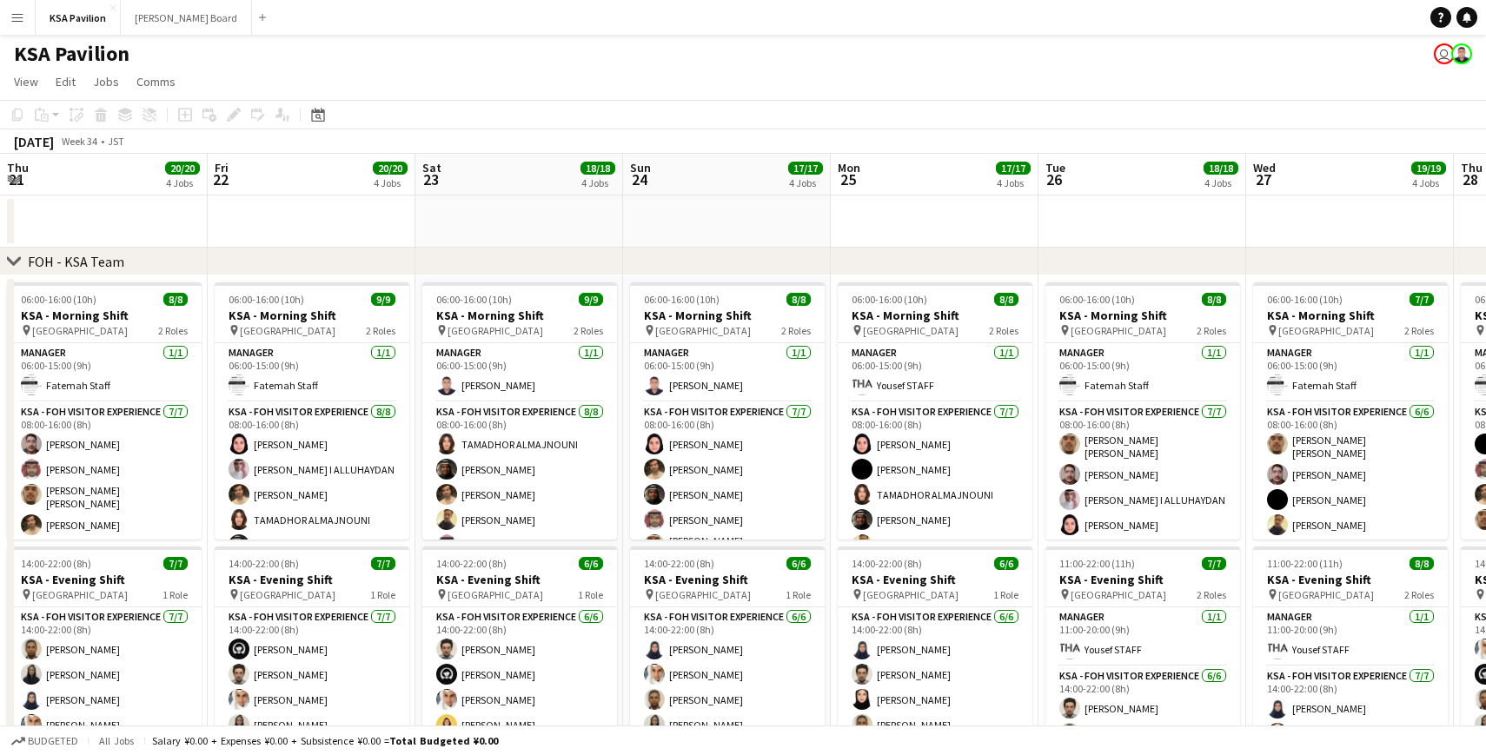
scroll to position [0, 652]
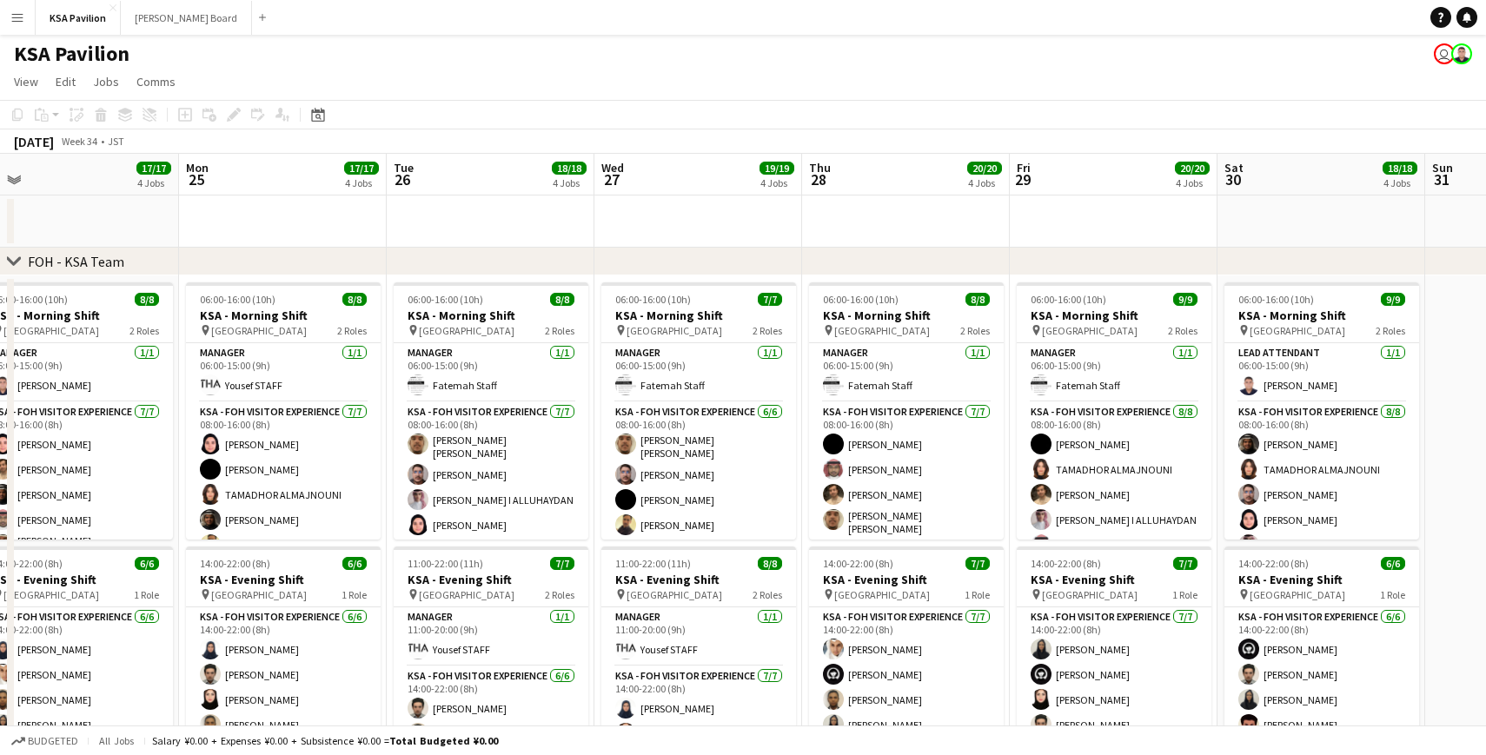
click at [22, 13] on app-icon "Menu" at bounding box center [17, 17] width 14 height 14
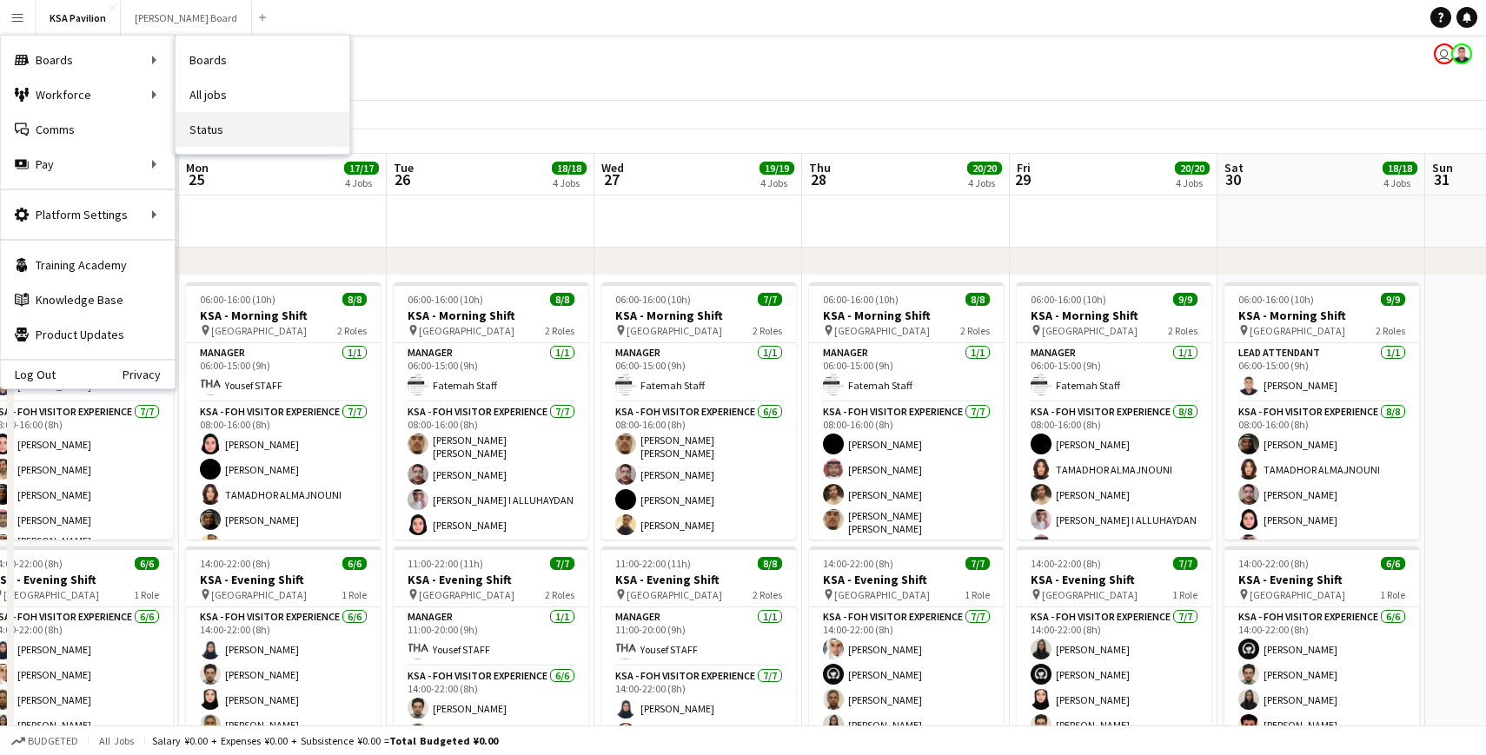
click at [223, 138] on link "Status" at bounding box center [263, 129] width 174 height 35
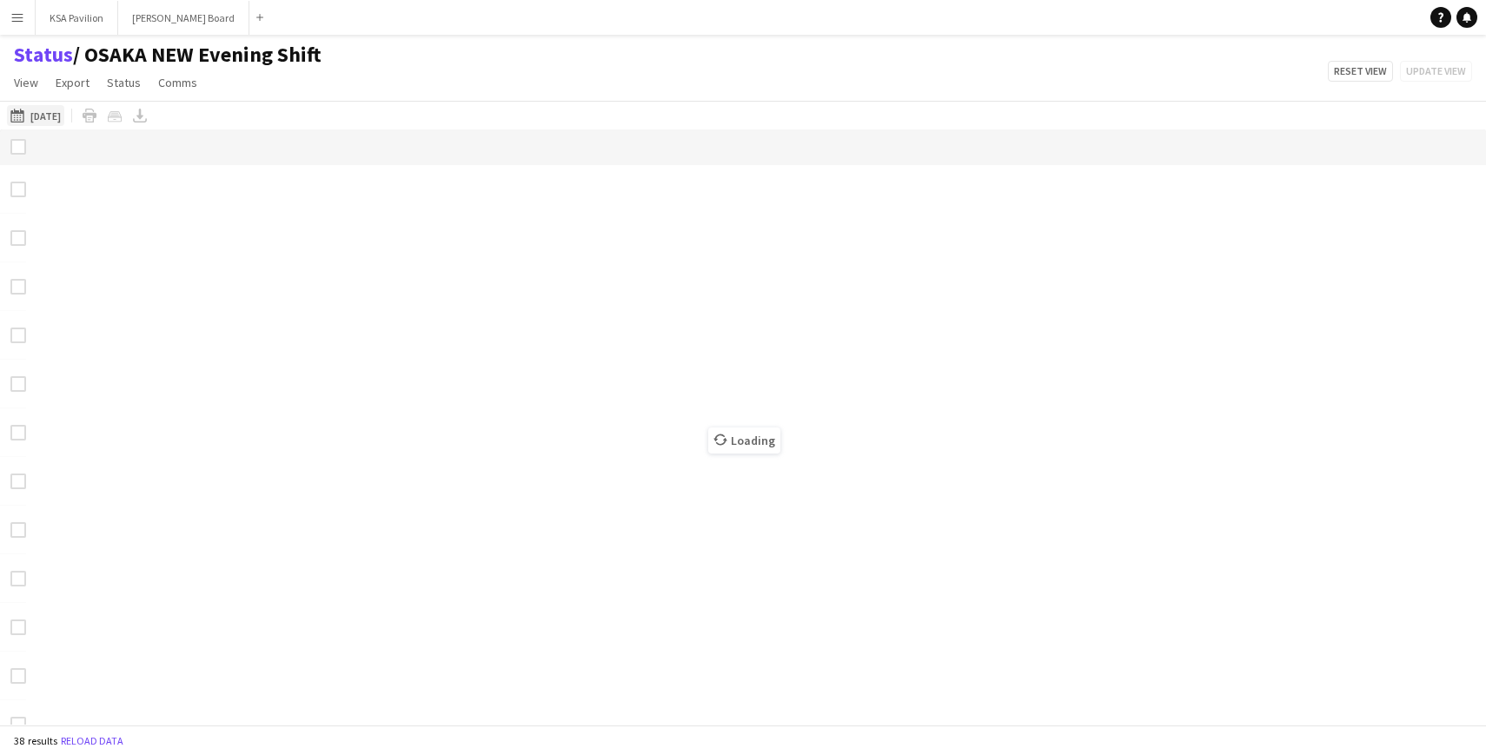
click at [37, 118] on button "Today 08-07-2025" at bounding box center [35, 115] width 57 height 21
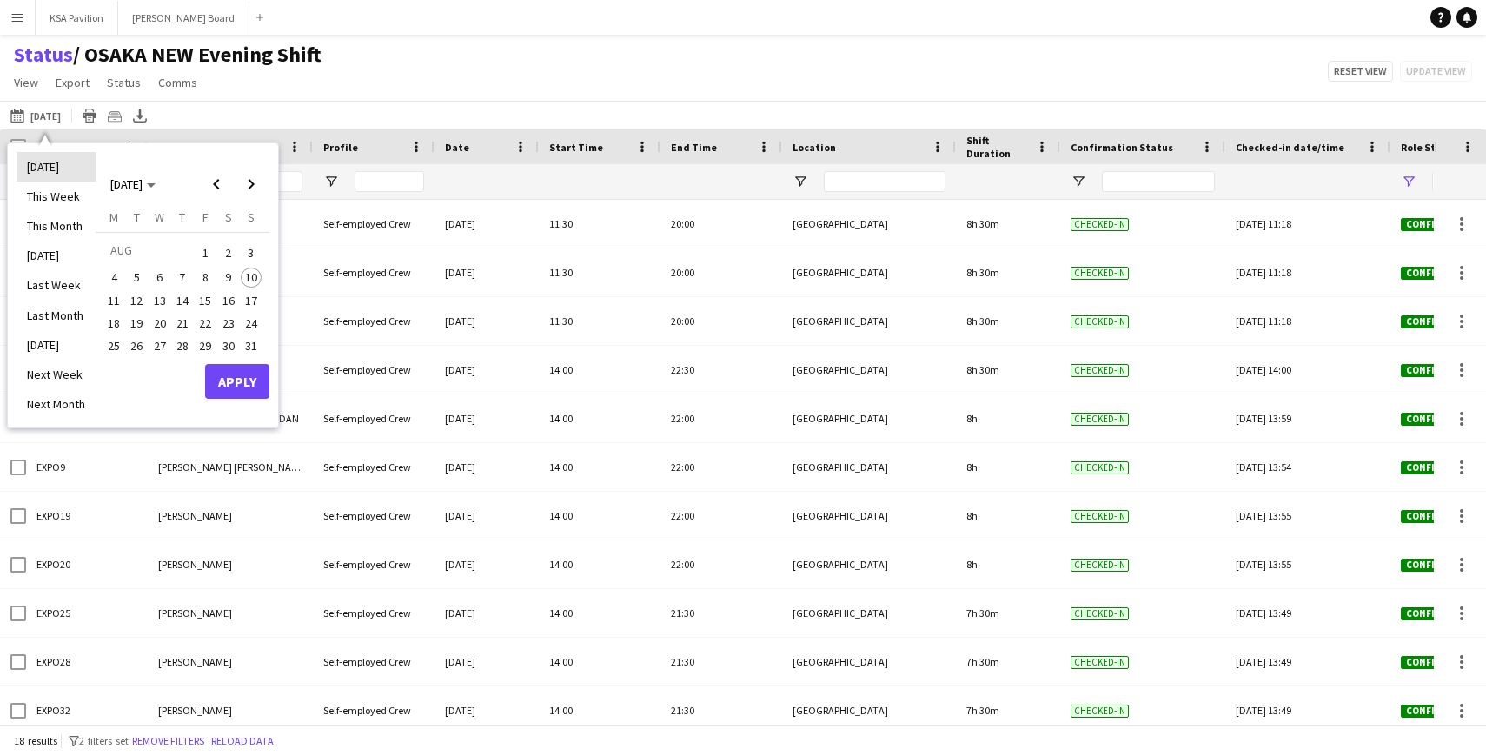
click at [50, 159] on li "[DATE]" at bounding box center [56, 167] width 79 height 30
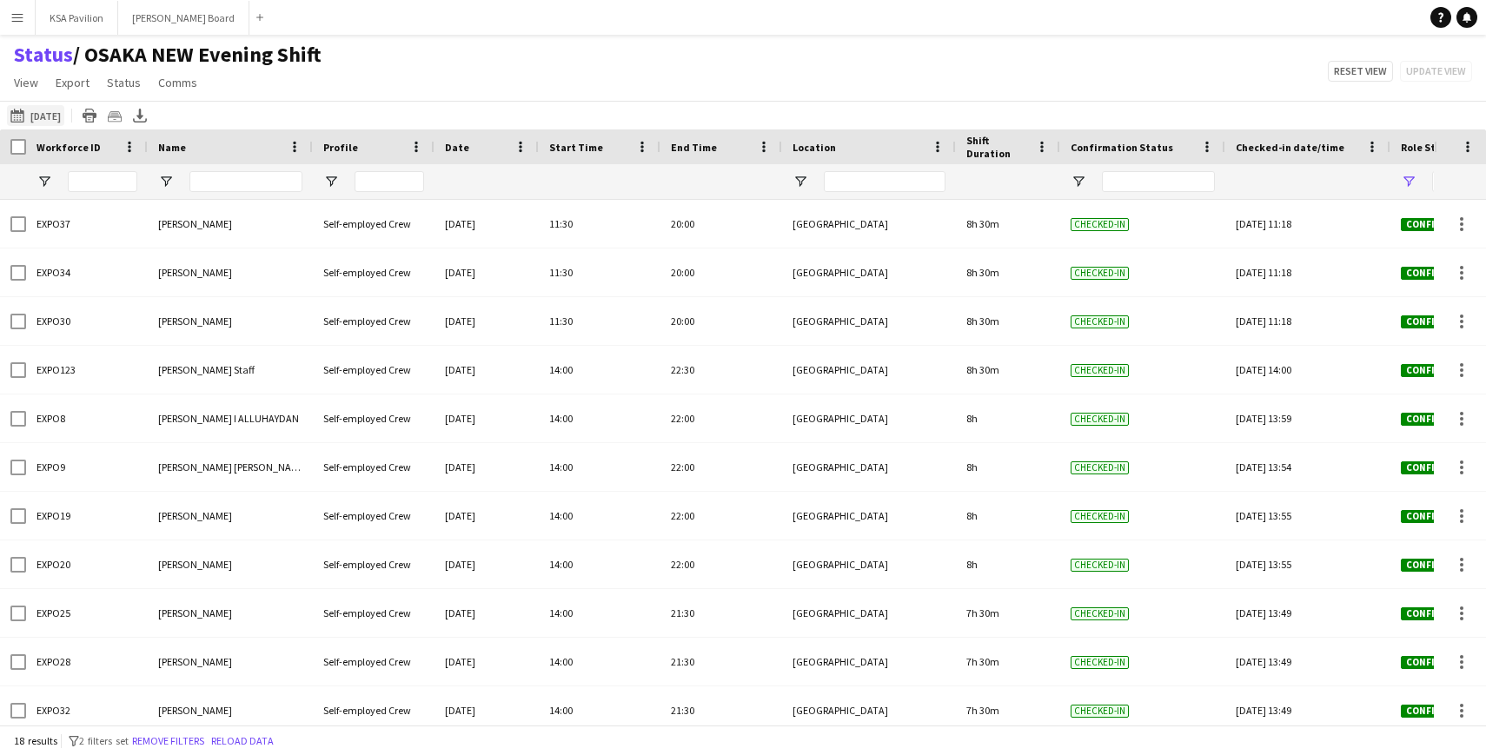
click at [51, 115] on button "This Week [DATE]" at bounding box center [35, 115] width 57 height 21
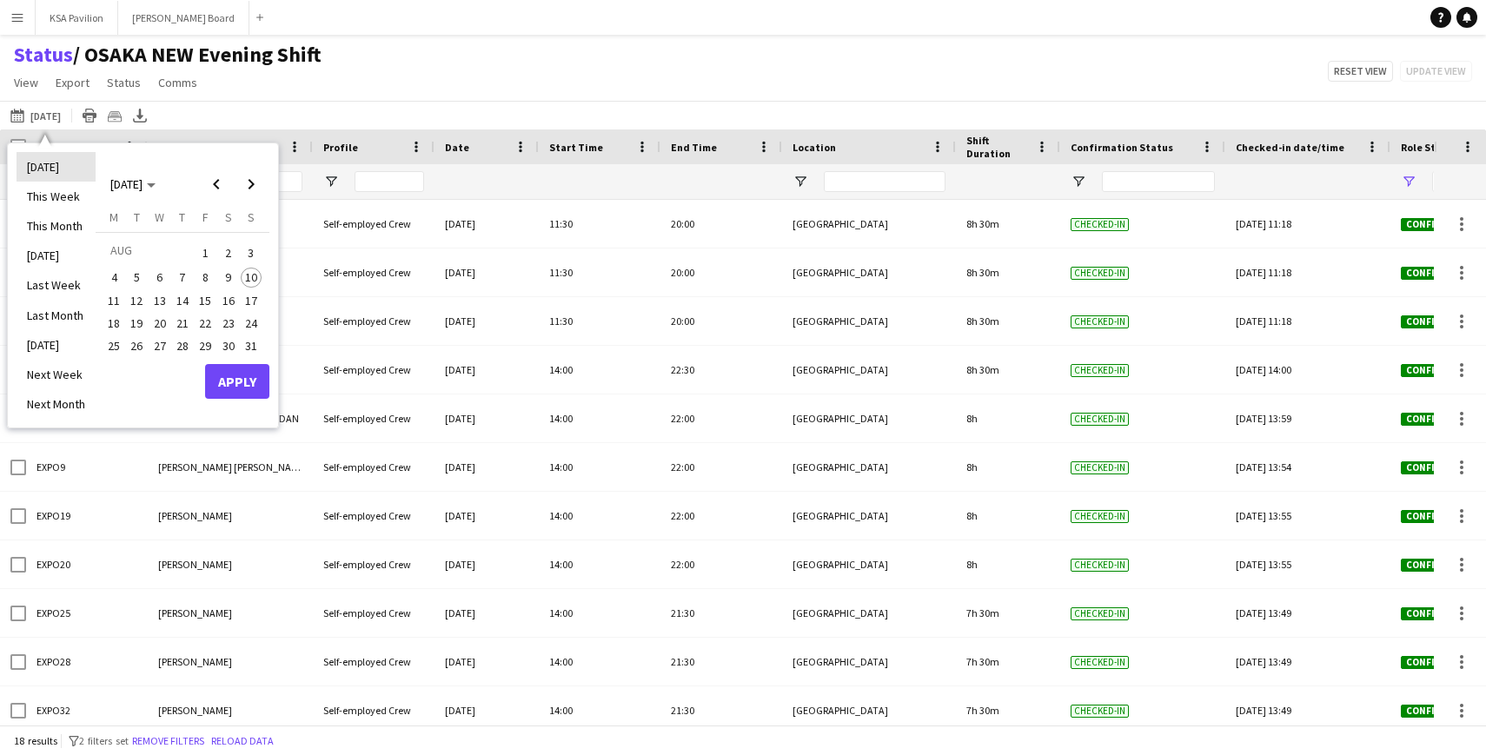
click at [46, 161] on li "[DATE]" at bounding box center [56, 167] width 79 height 30
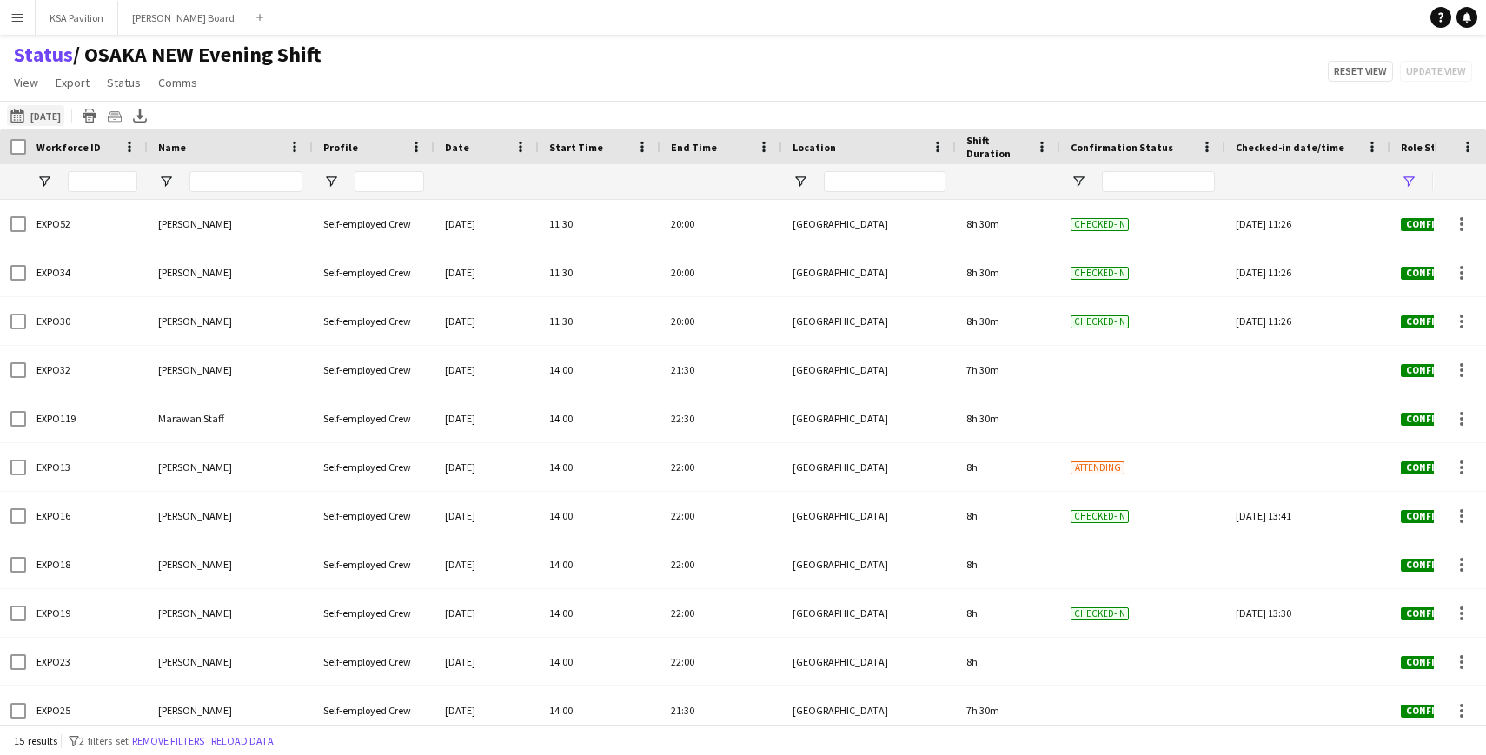
click at [28, 117] on app-icon "This Week" at bounding box center [20, 116] width 20 height 14
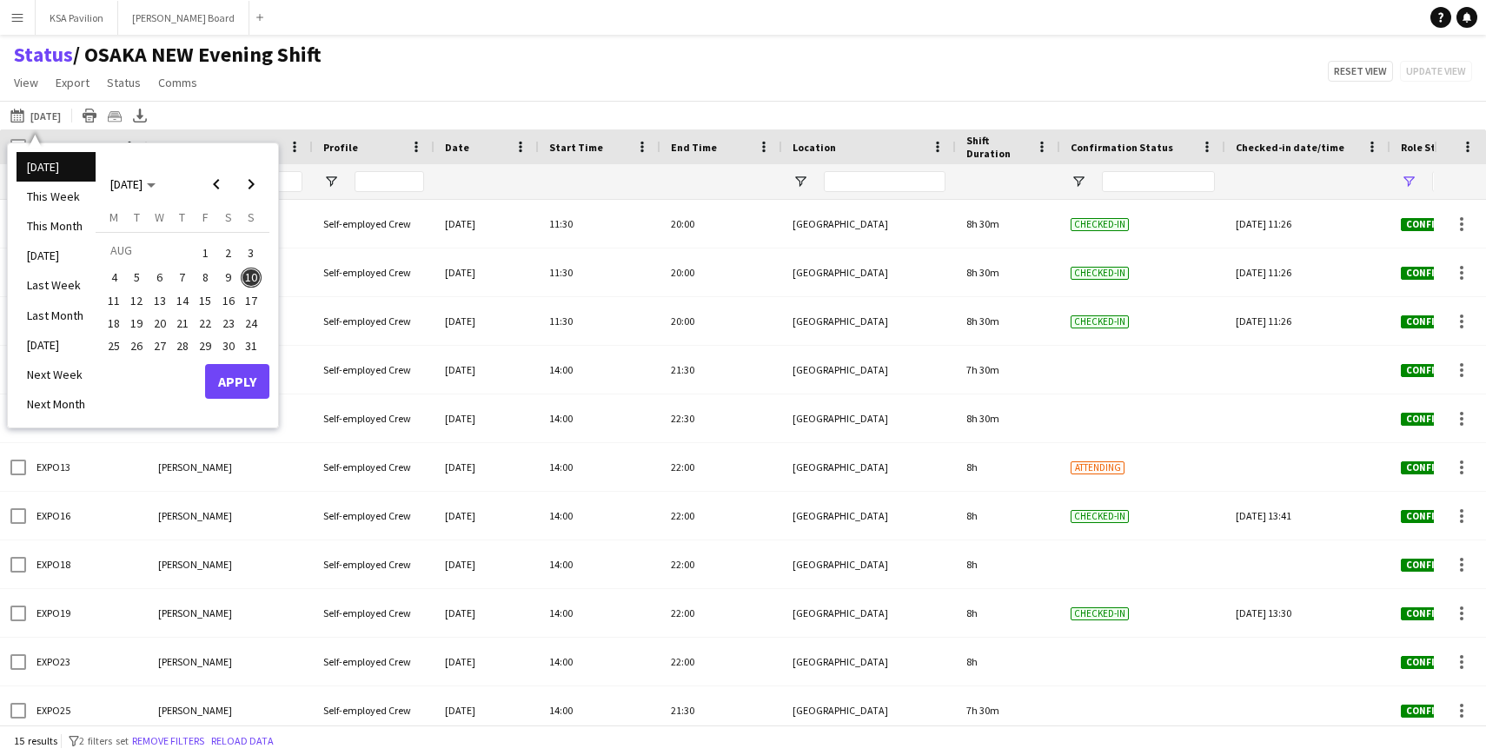
click at [45, 174] on li "[DATE]" at bounding box center [56, 167] width 79 height 30
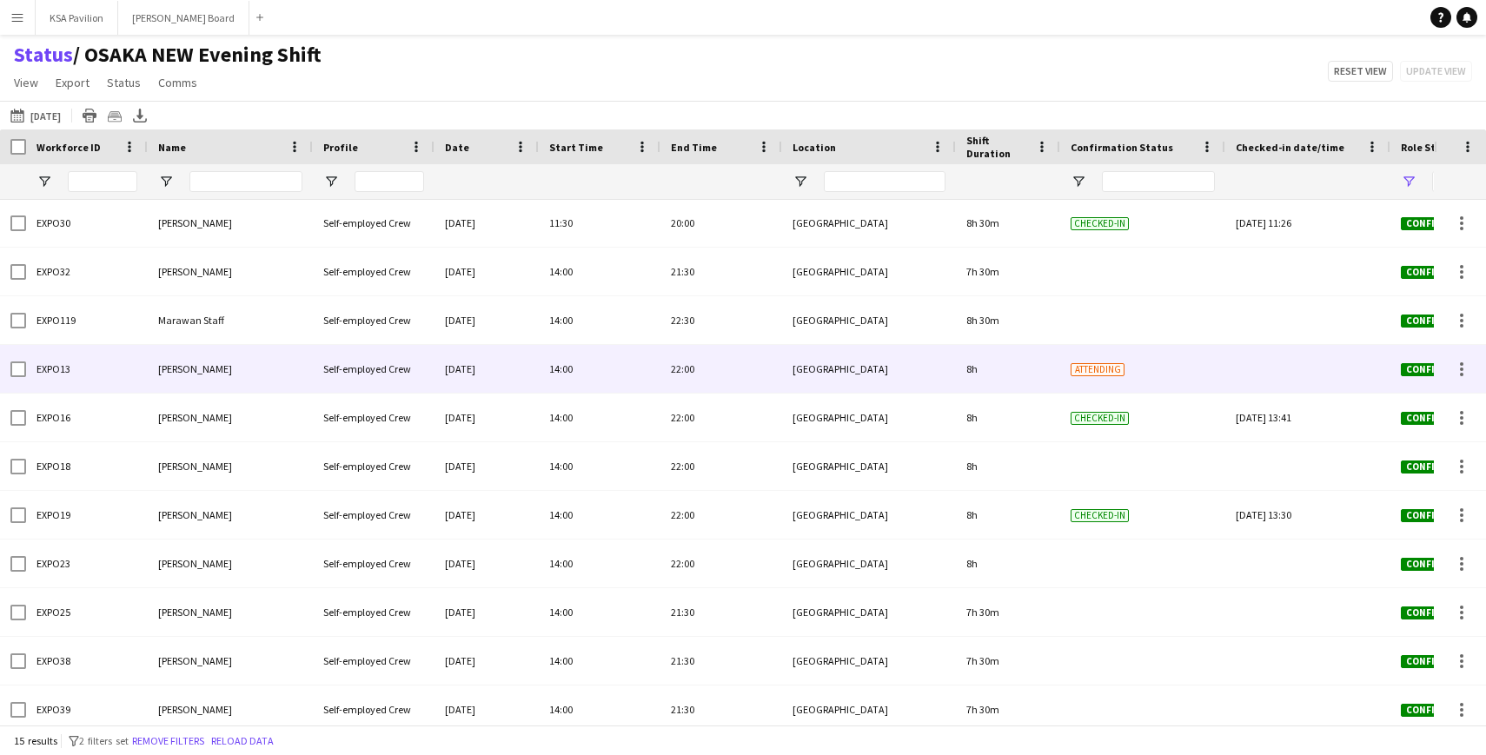
scroll to position [96, 0]
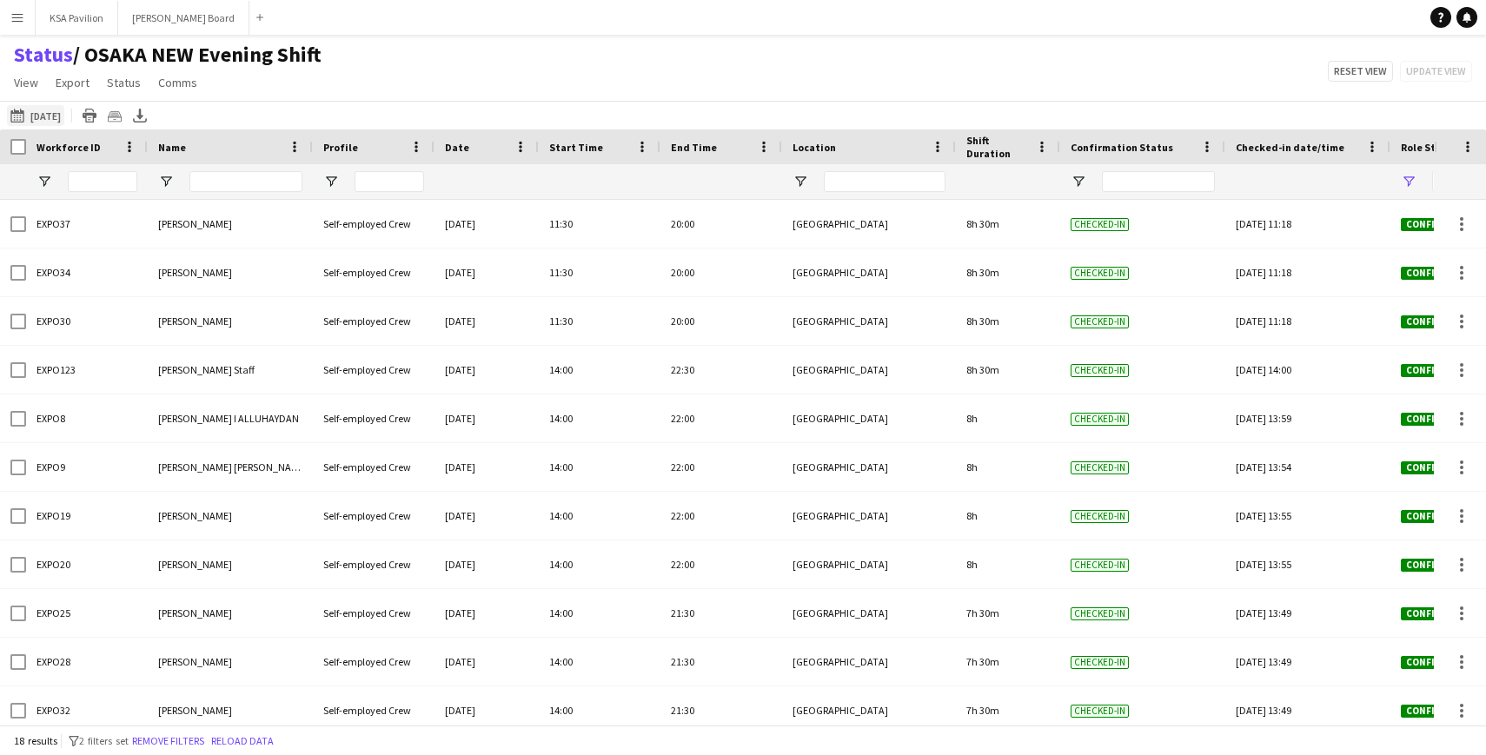
click at [39, 115] on button "This Week [DATE]" at bounding box center [35, 115] width 57 height 21
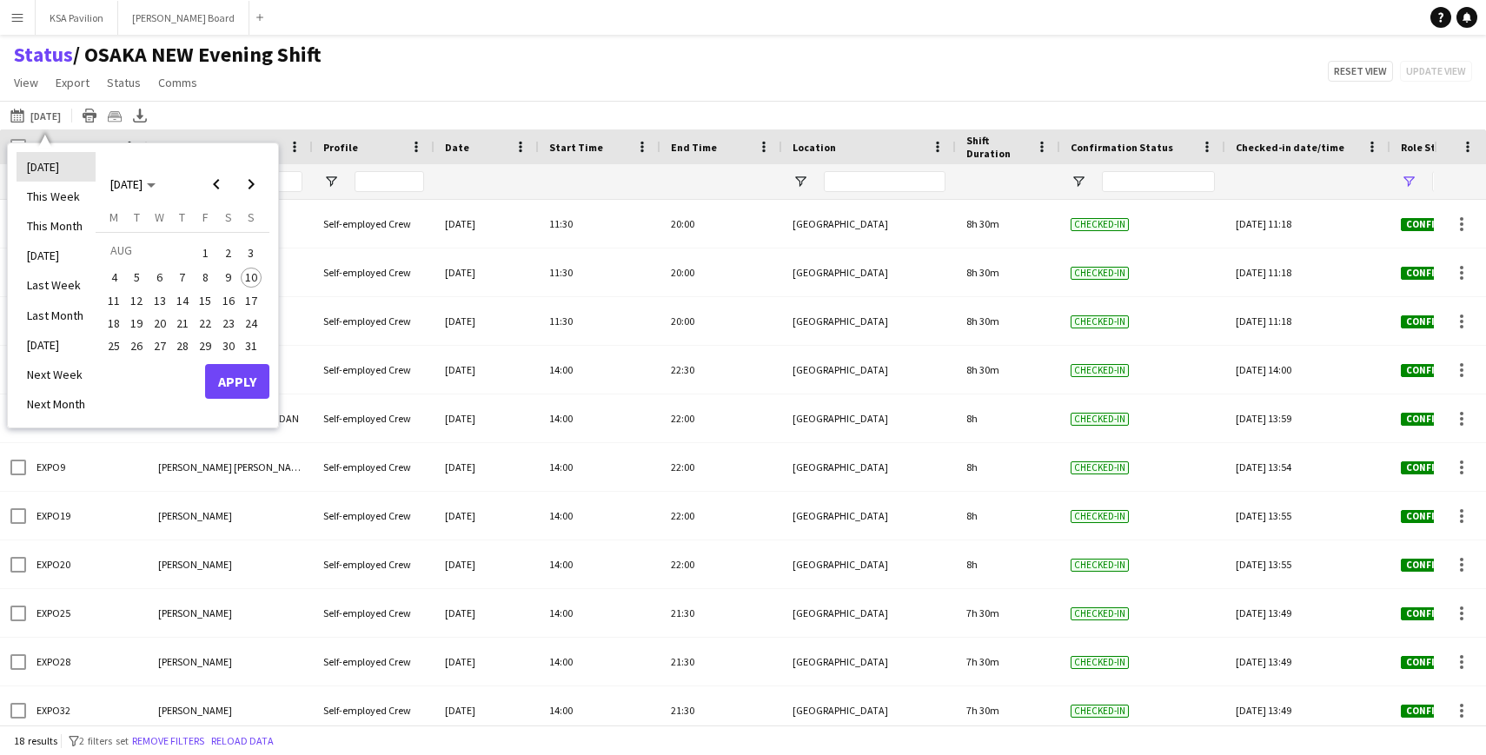
click at [43, 166] on li "[DATE]" at bounding box center [56, 167] width 79 height 30
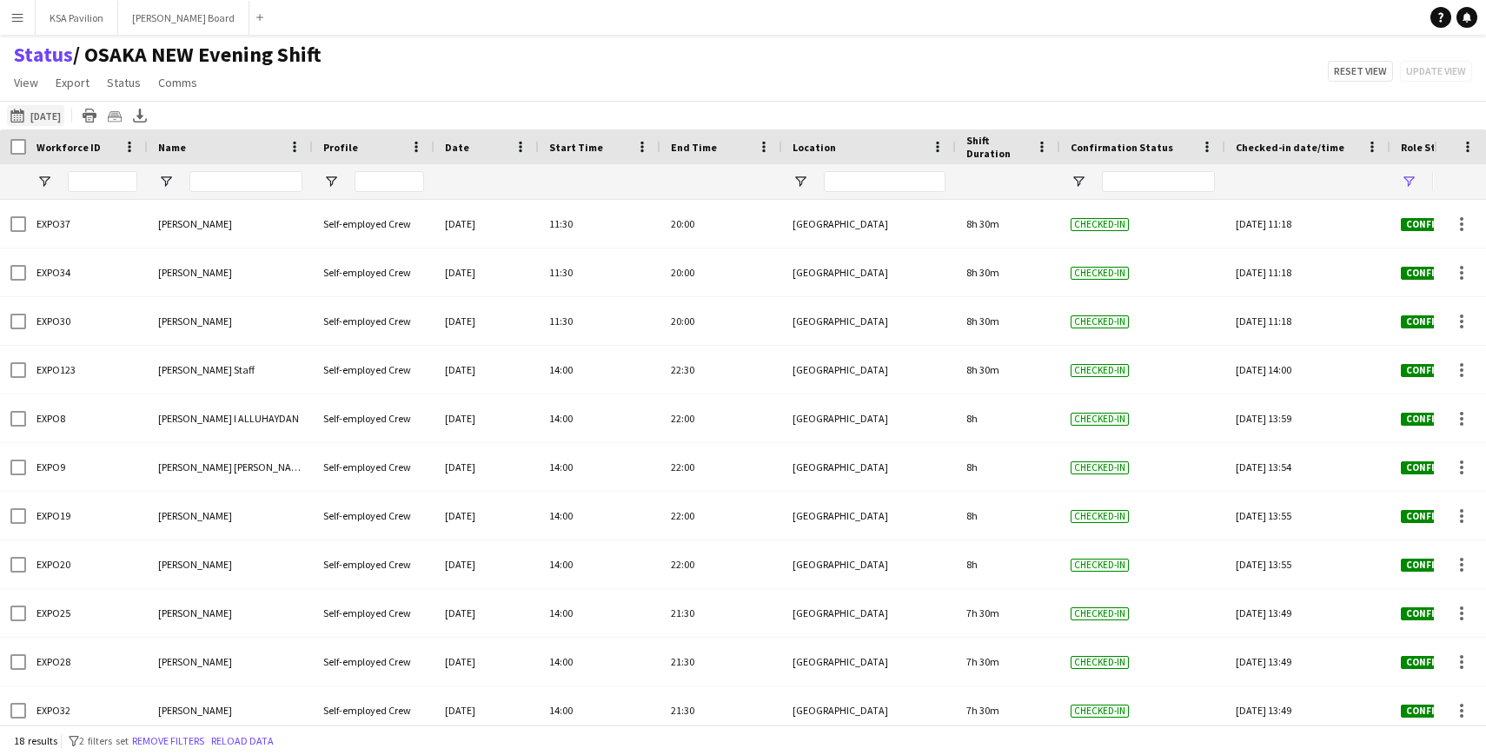
click at [55, 112] on button "This Week [DATE]" at bounding box center [35, 115] width 57 height 21
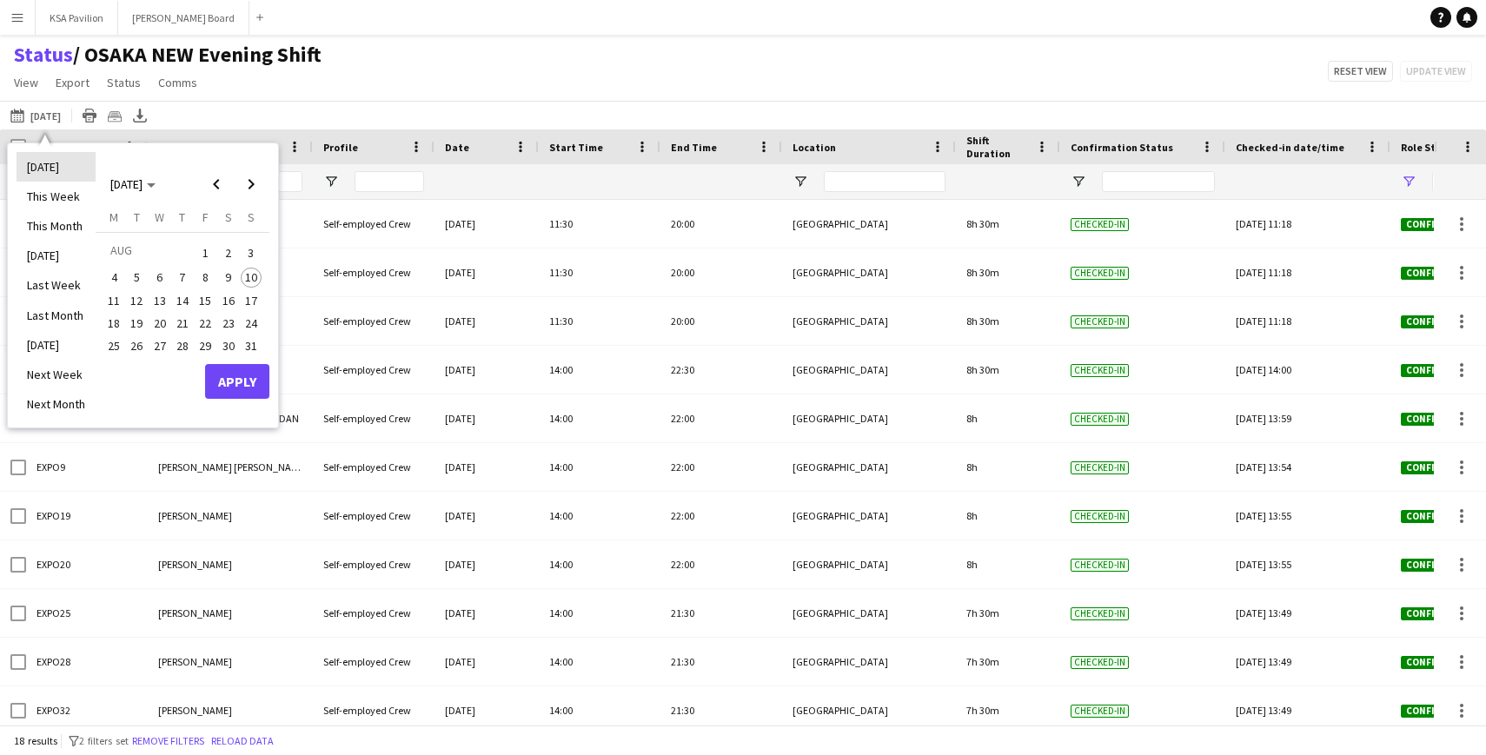
click at [50, 168] on li "[DATE]" at bounding box center [56, 167] width 79 height 30
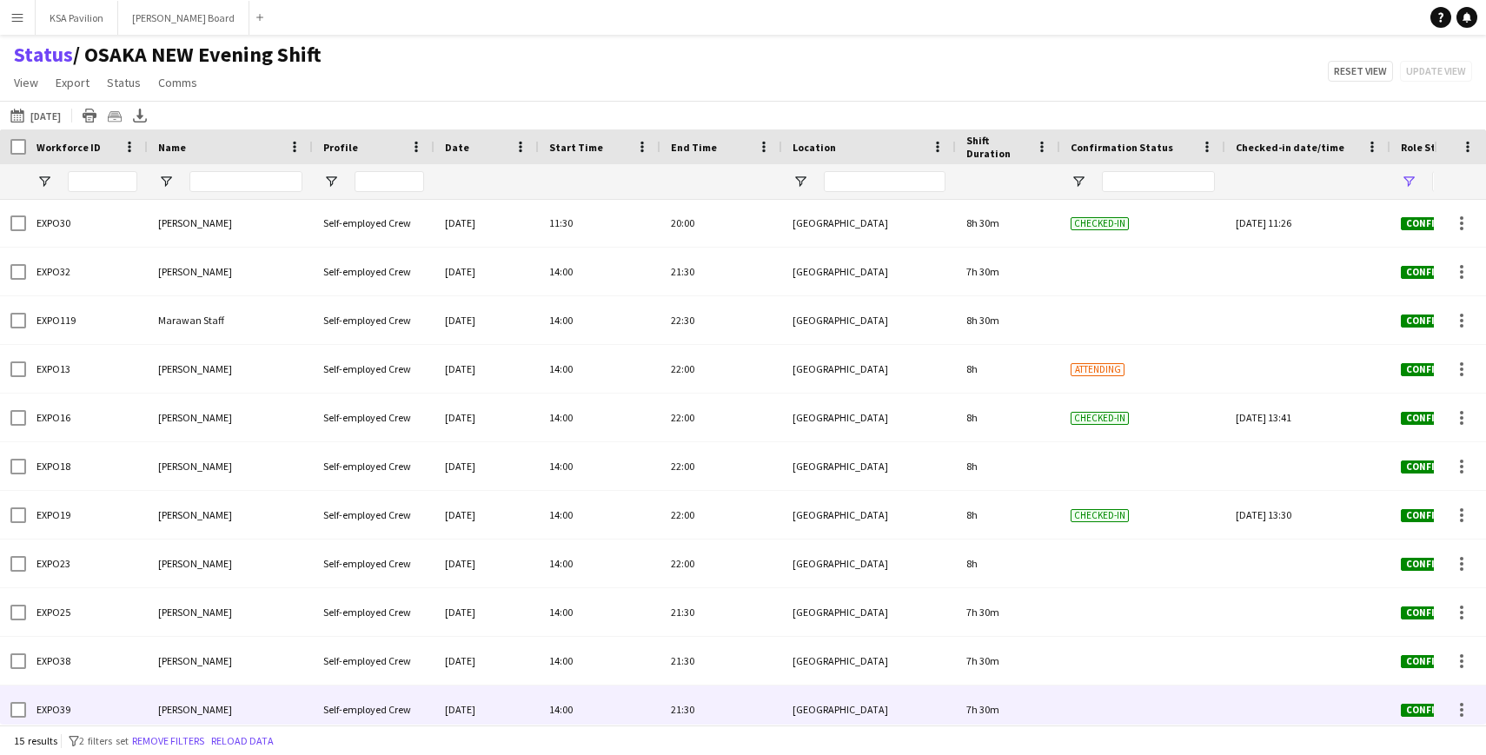
scroll to position [205, 0]
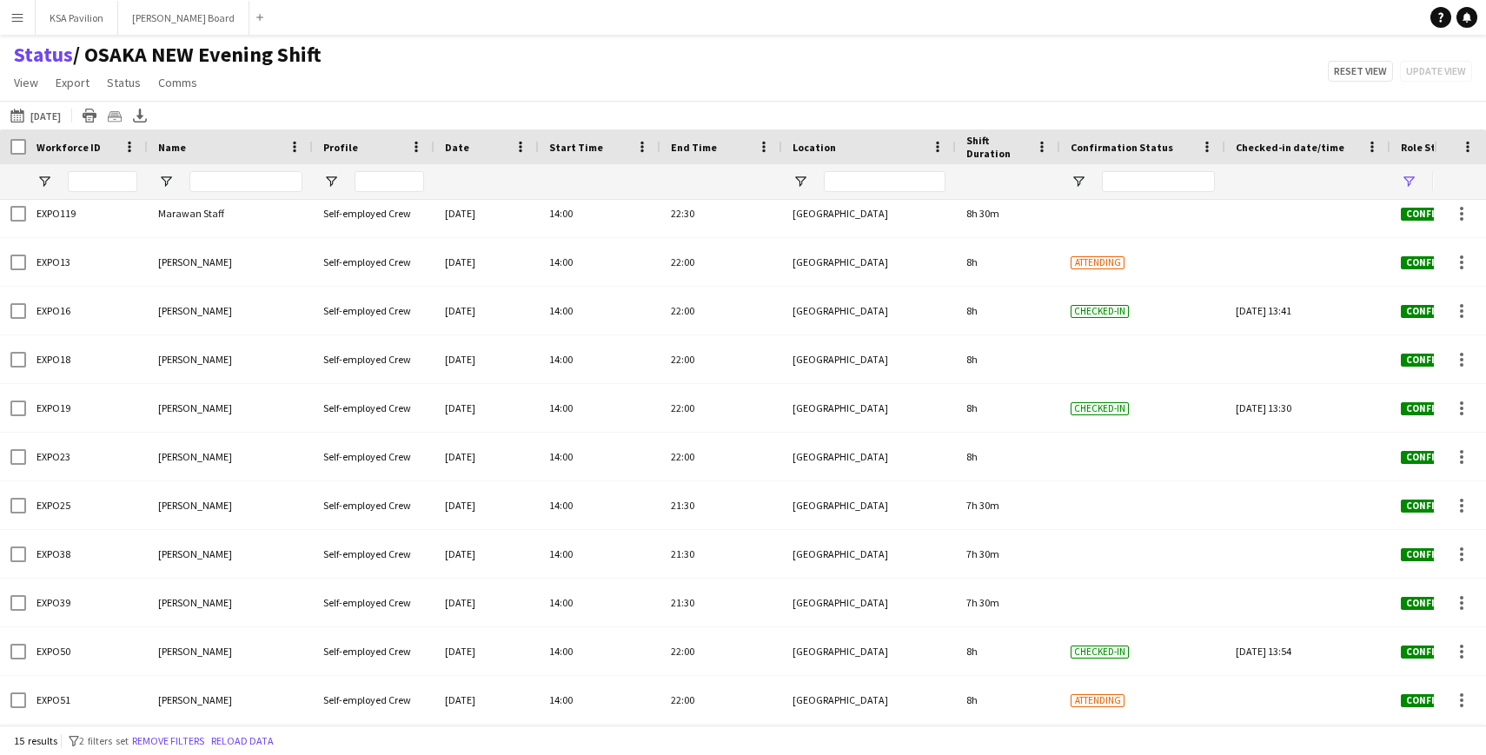
click at [17, 18] on app-icon "Menu" at bounding box center [17, 17] width 14 height 14
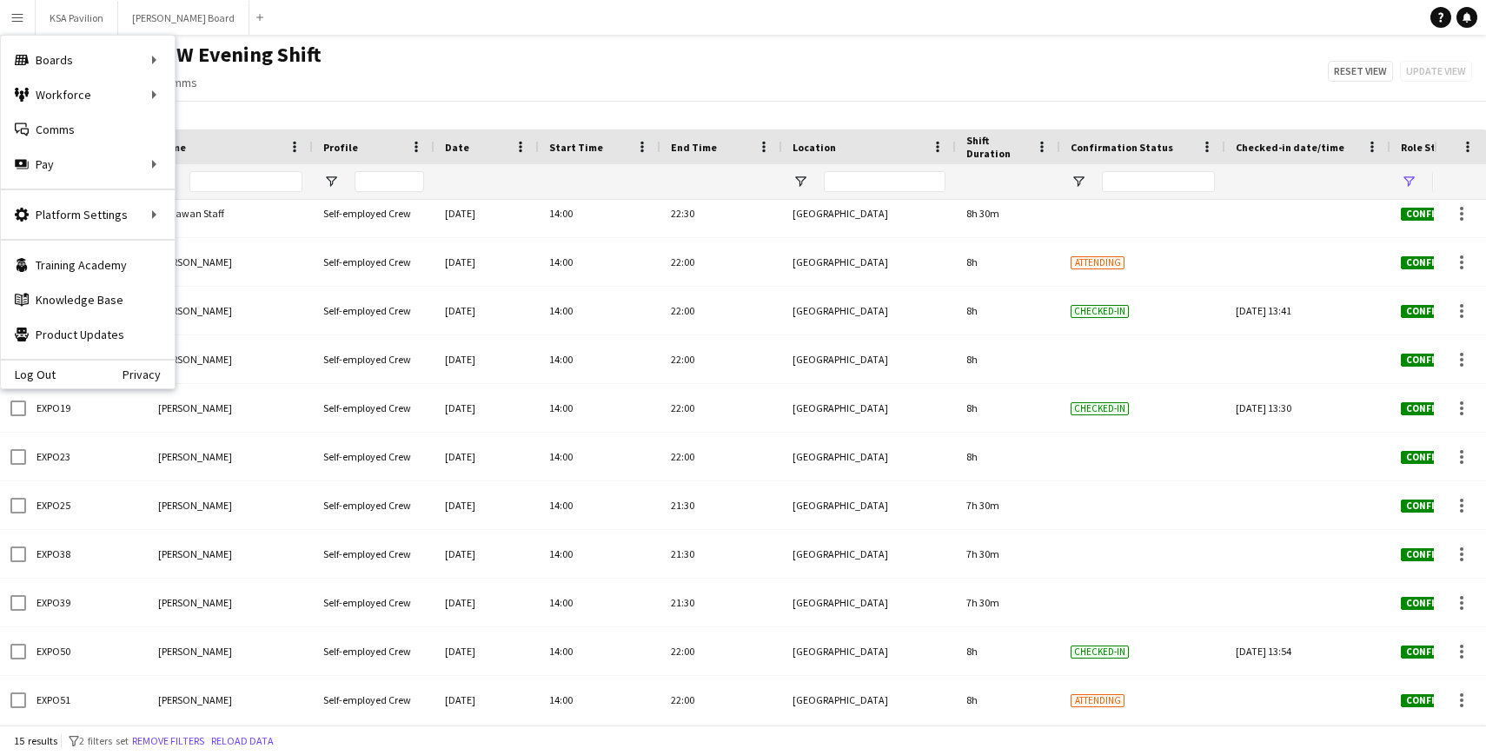
click at [392, 51] on div "Status / OSAKA NEW Evening Shift View Views Default view New of Osaka view 2025…" at bounding box center [743, 71] width 1486 height 59
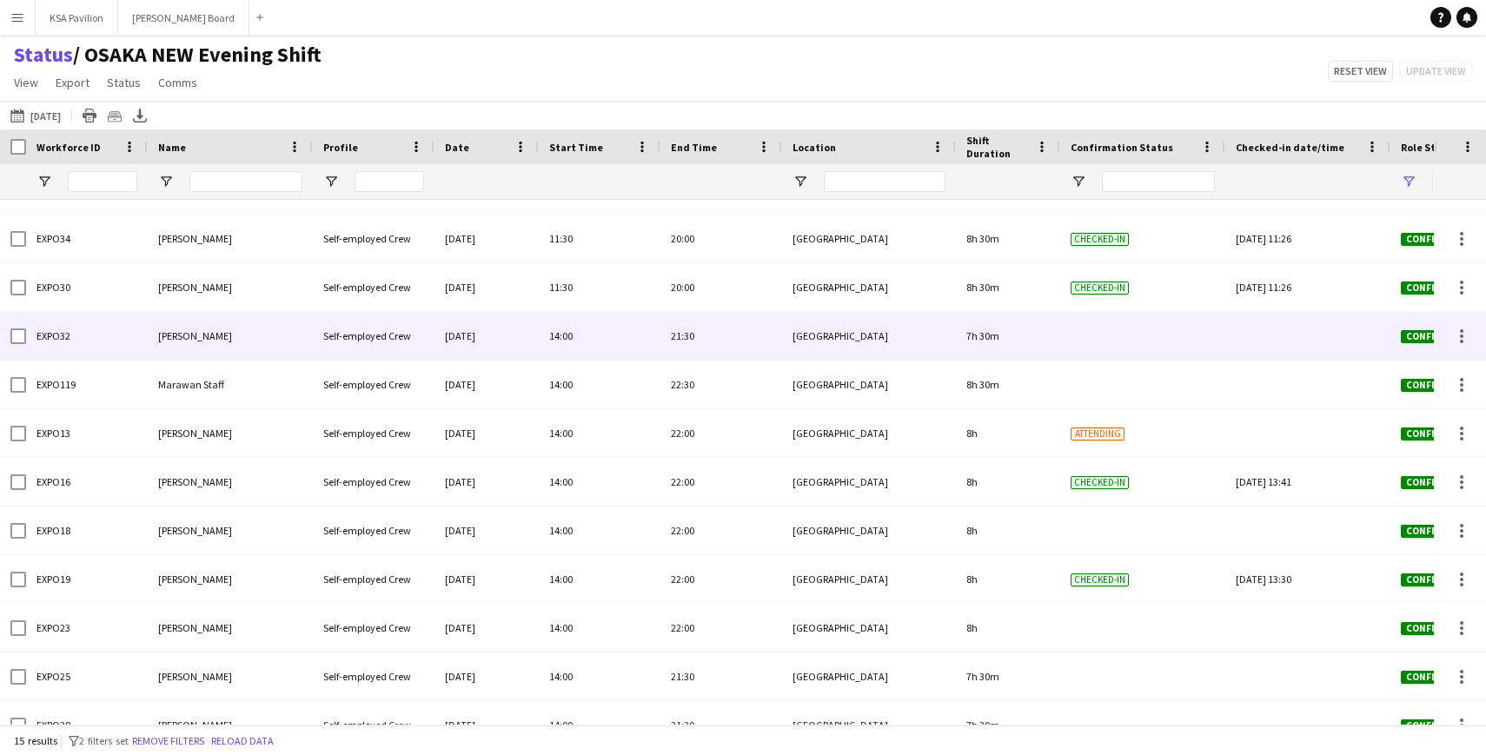
scroll to position [0, 0]
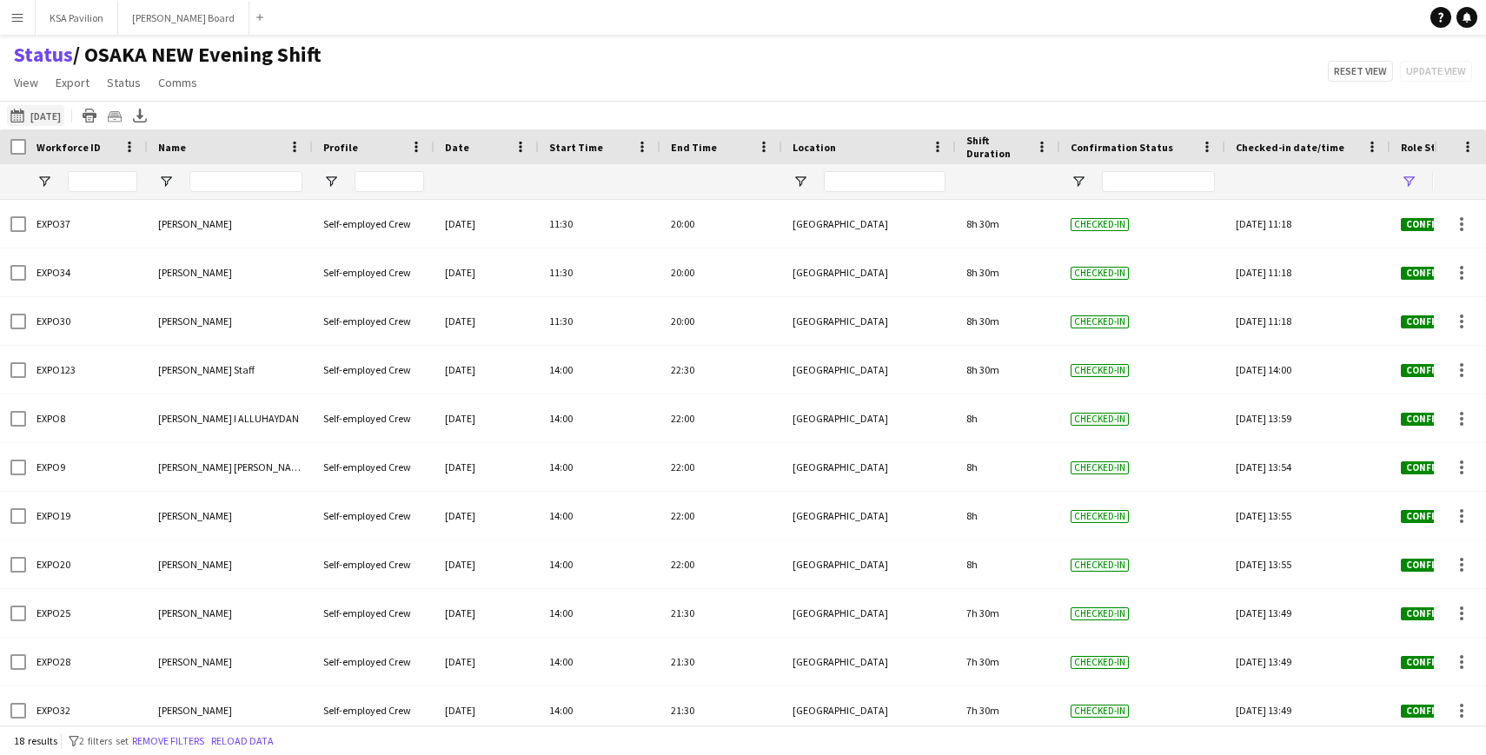
click at [64, 111] on button "This Week [DATE]" at bounding box center [35, 115] width 57 height 21
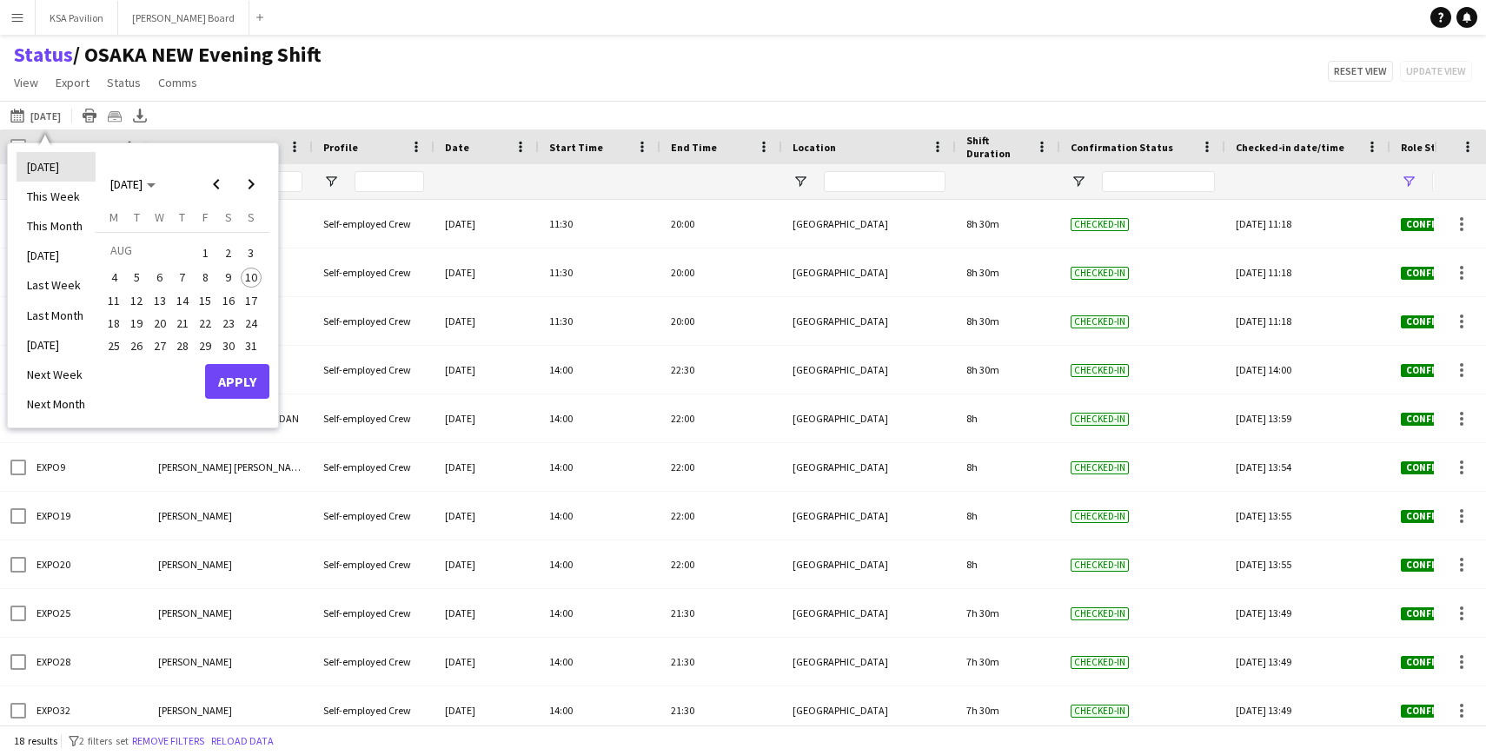
click at [59, 161] on li "[DATE]" at bounding box center [56, 167] width 79 height 30
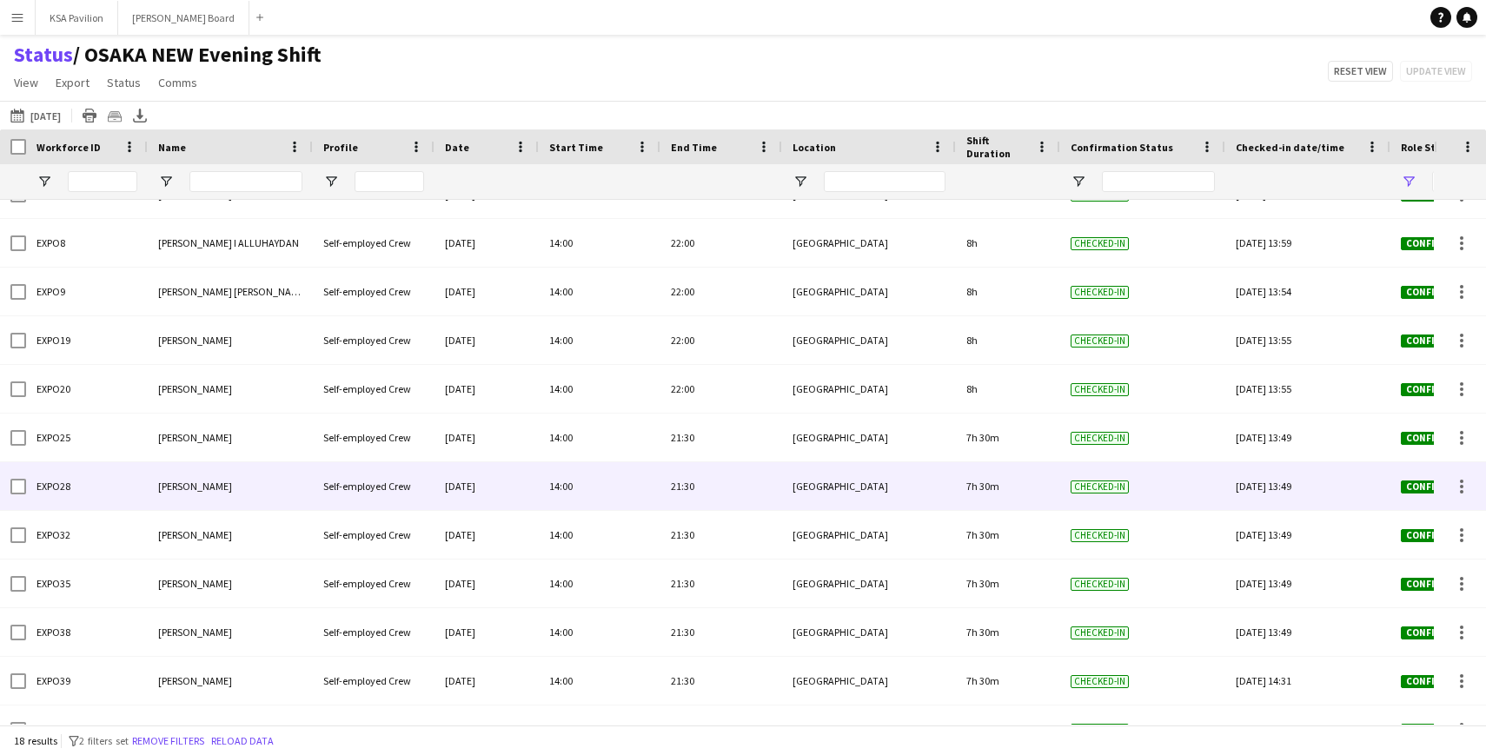
scroll to position [218, 0]
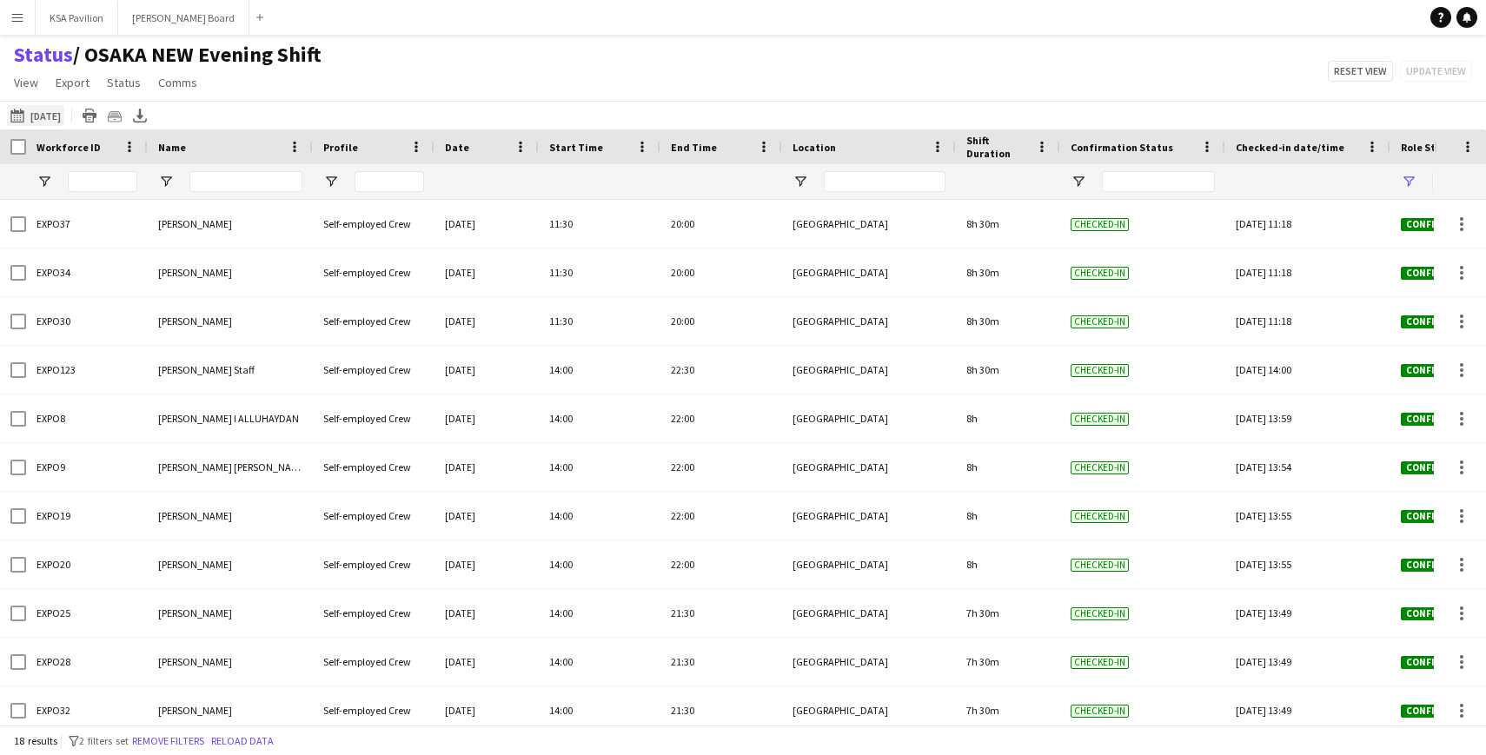
click at [63, 114] on button "This Week [DATE]" at bounding box center [35, 115] width 57 height 21
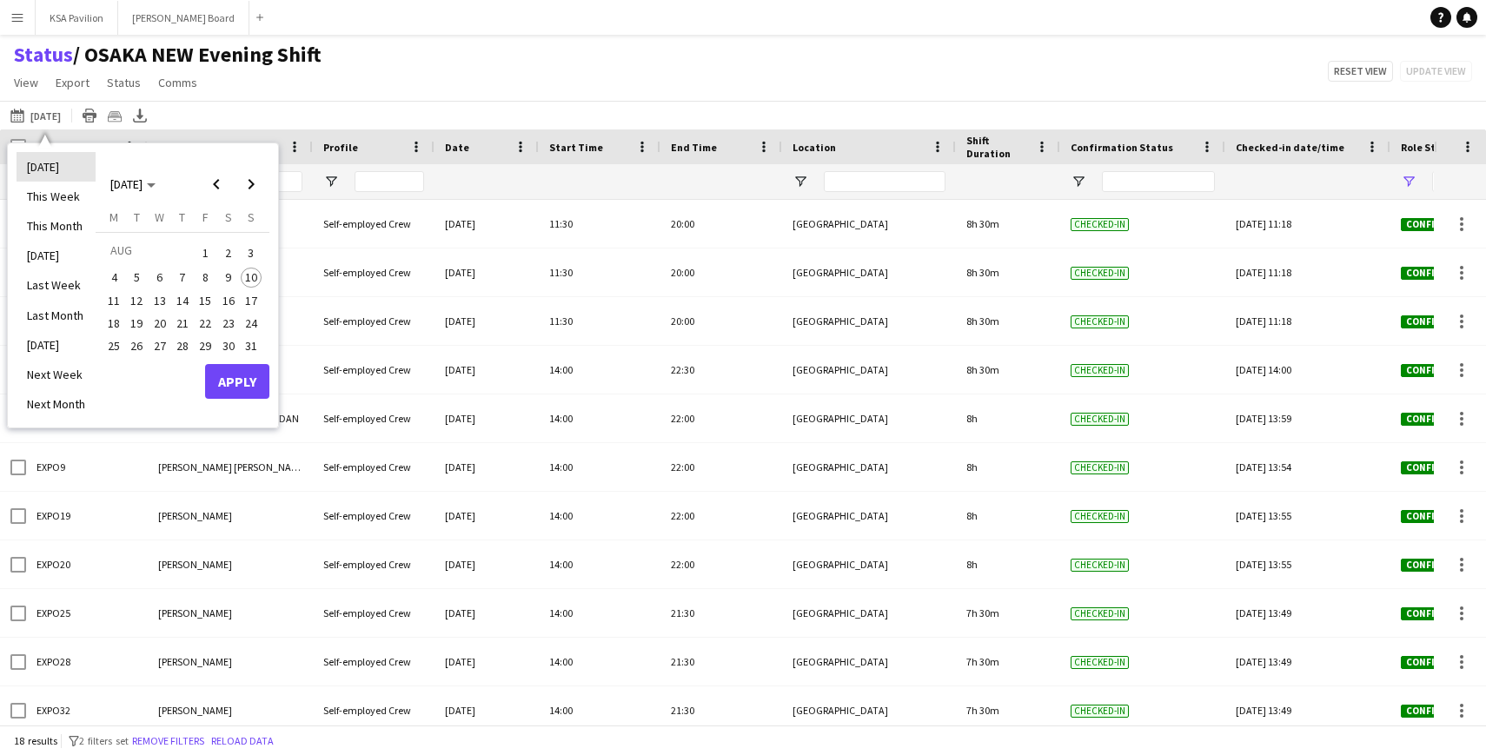
click at [49, 168] on li "[DATE]" at bounding box center [56, 167] width 79 height 30
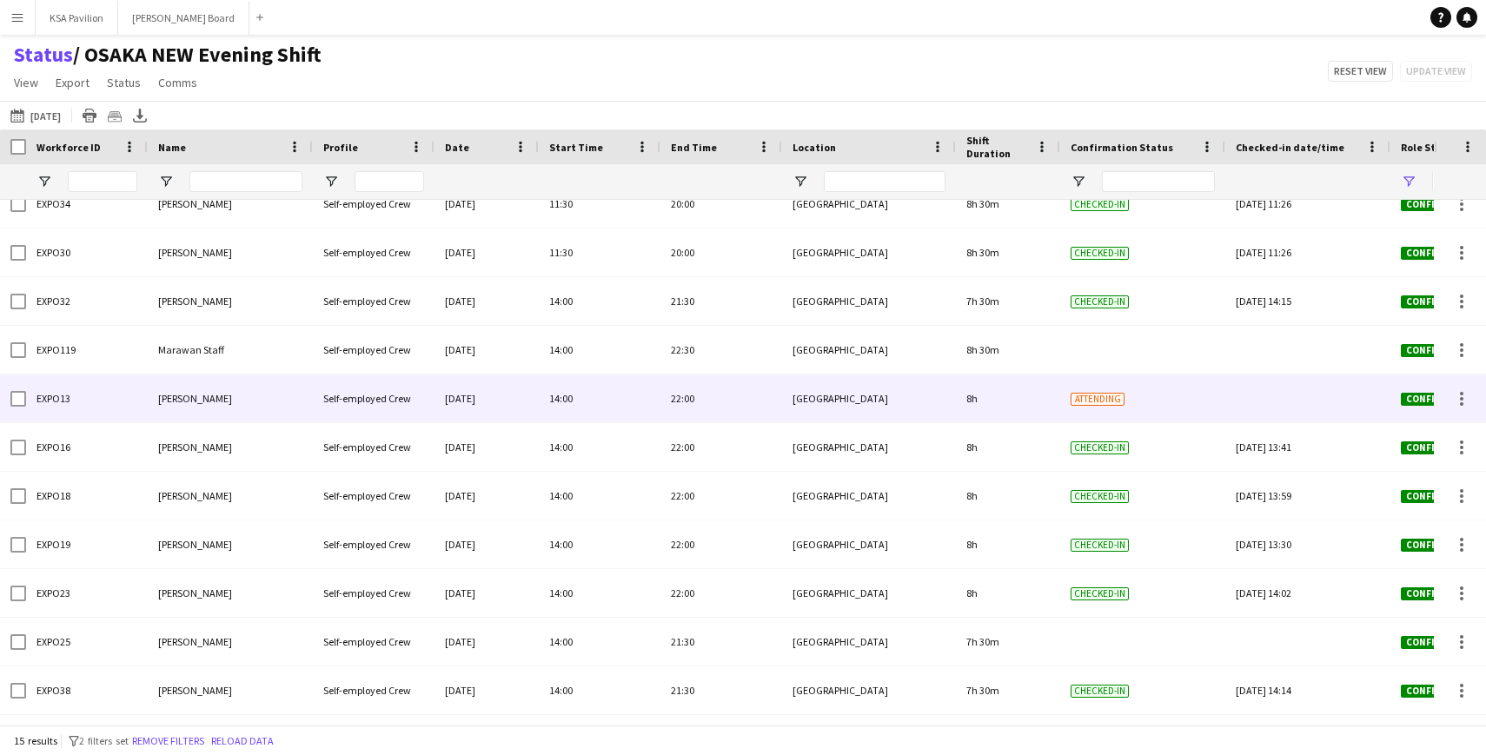
scroll to position [61, 0]
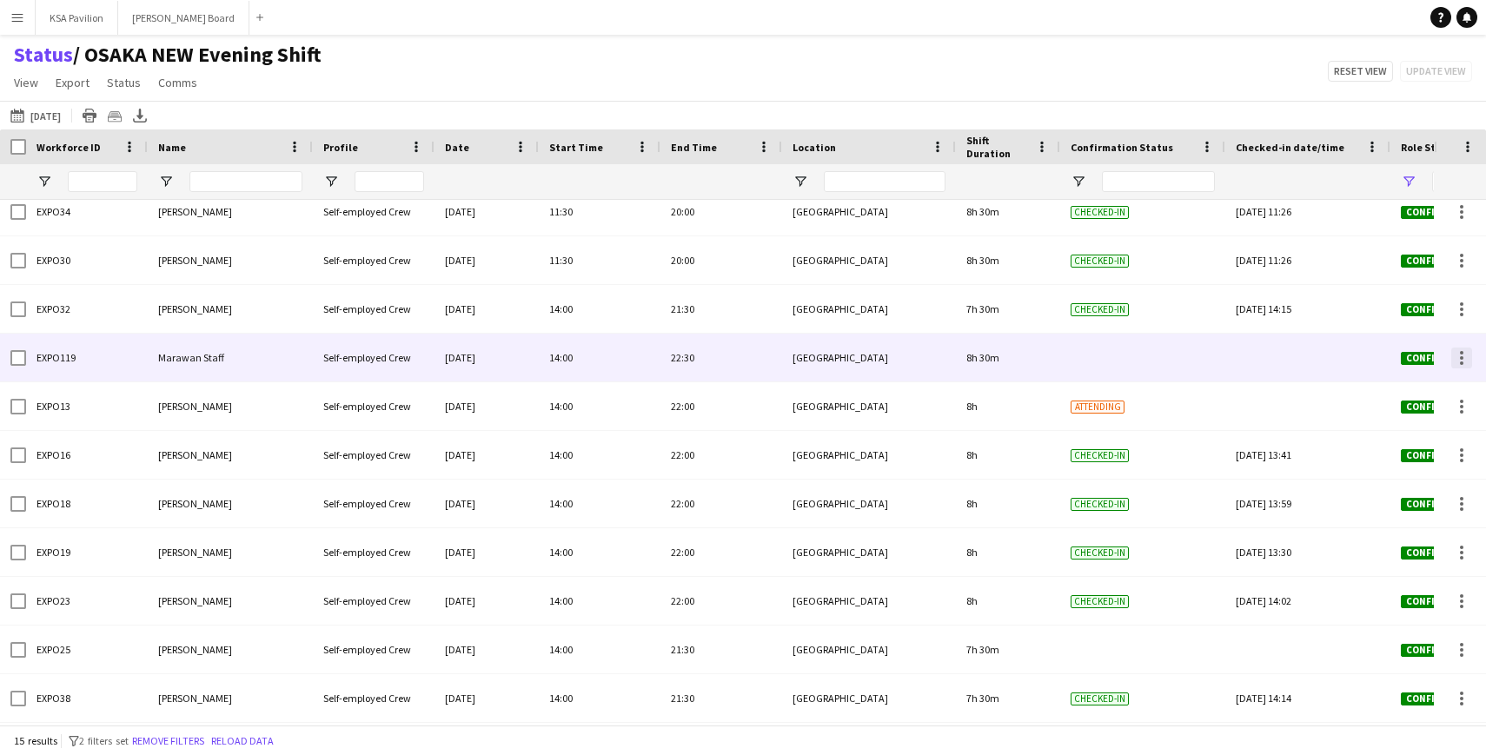
click at [1466, 361] on div at bounding box center [1461, 358] width 21 height 21
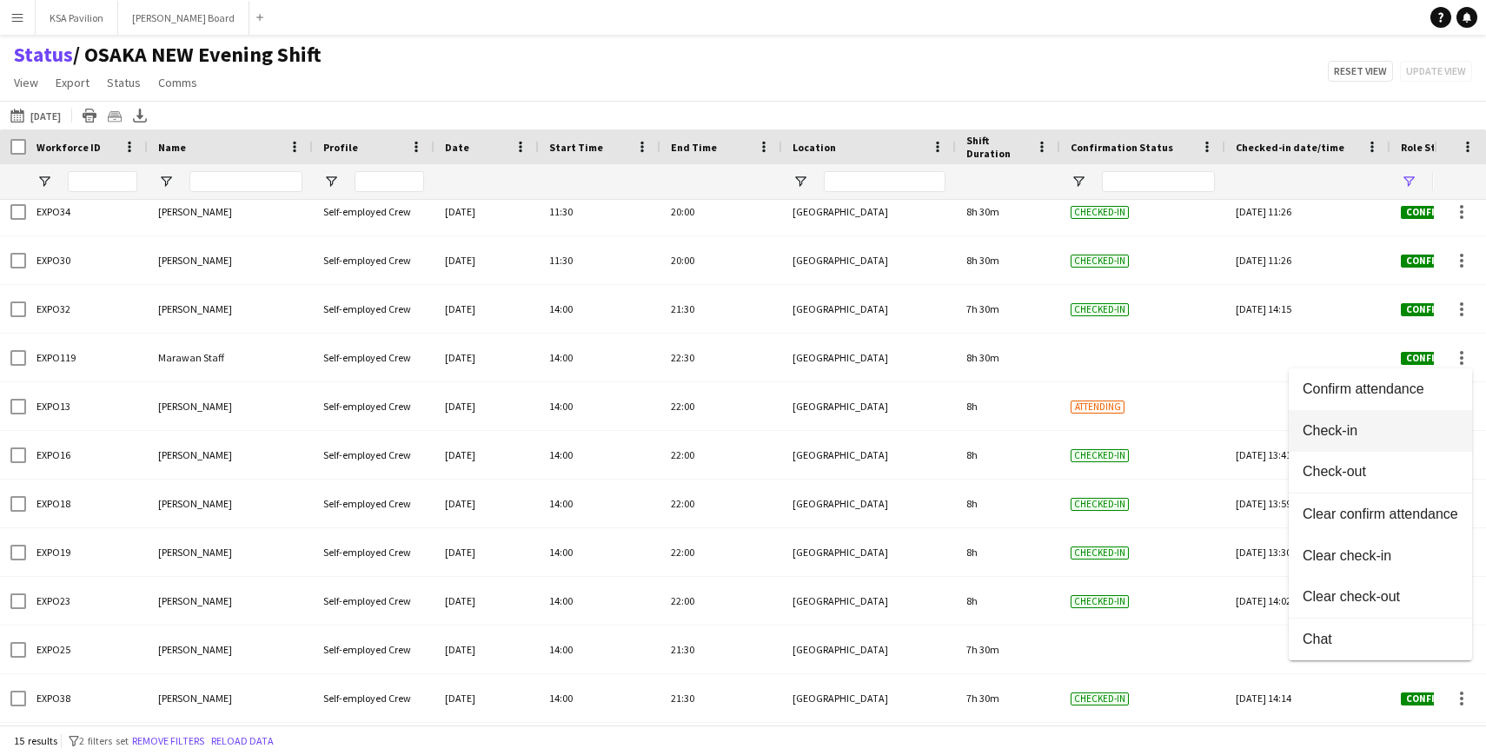
click at [1335, 429] on span "Check-in" at bounding box center [1381, 431] width 156 height 16
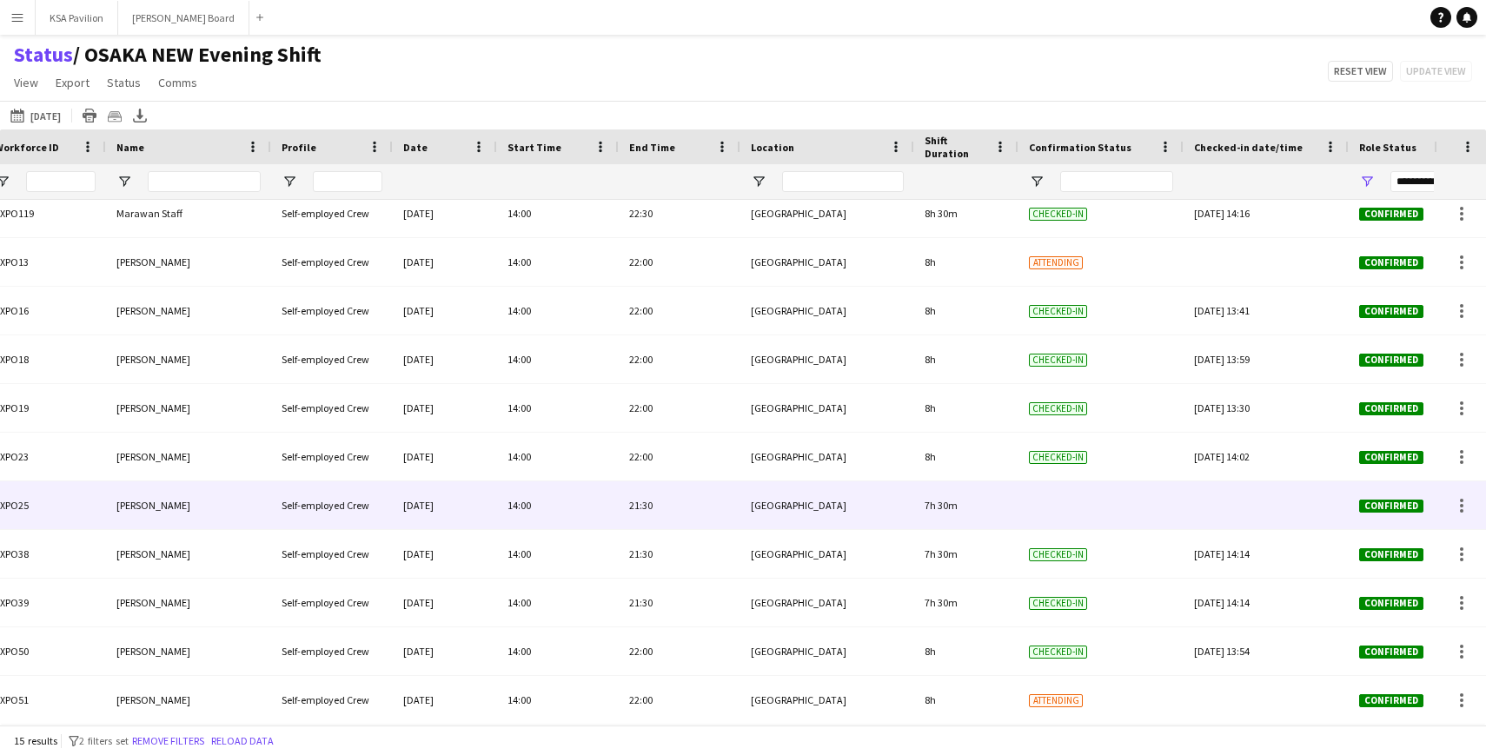
scroll to position [0, 0]
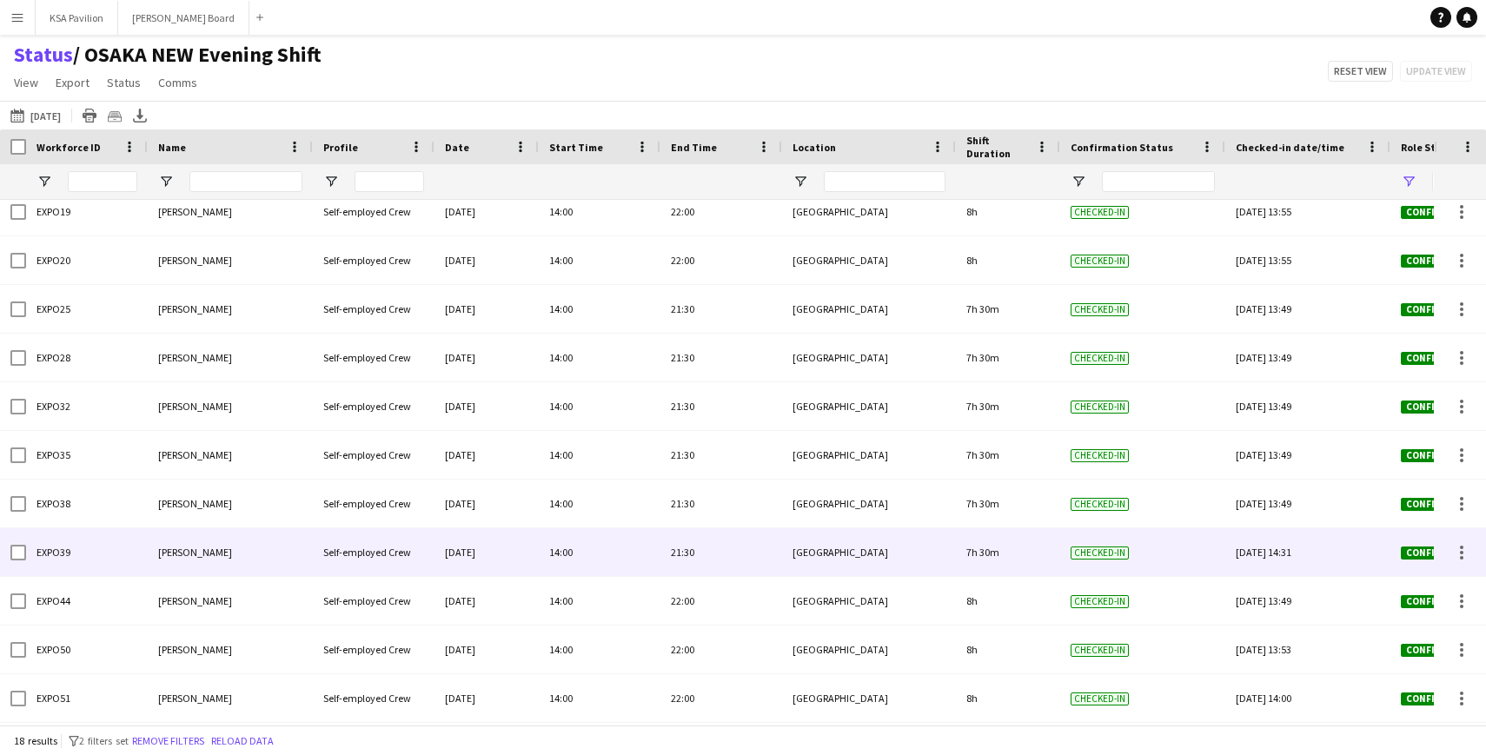
scroll to position [351, 0]
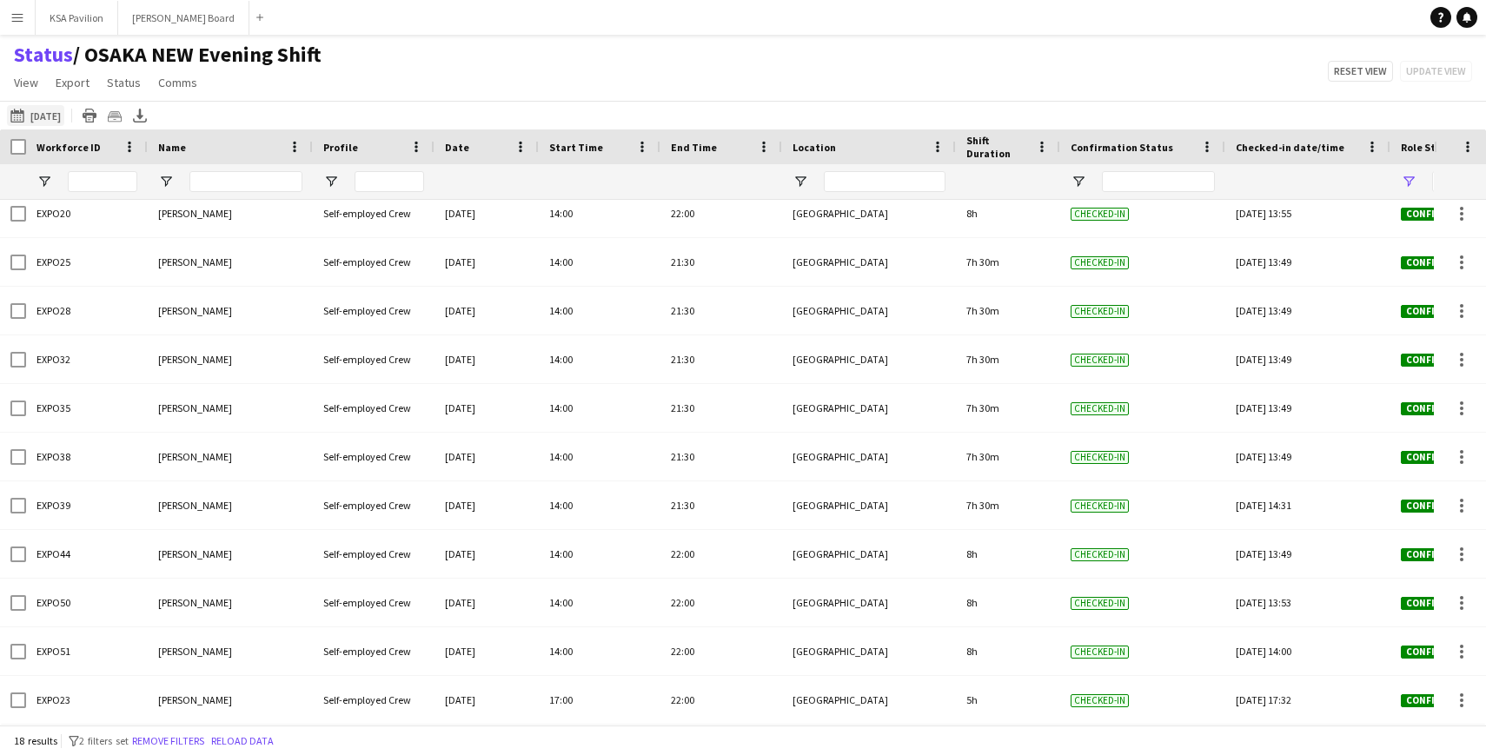
click at [63, 116] on button "This Week [DATE]" at bounding box center [35, 115] width 57 height 21
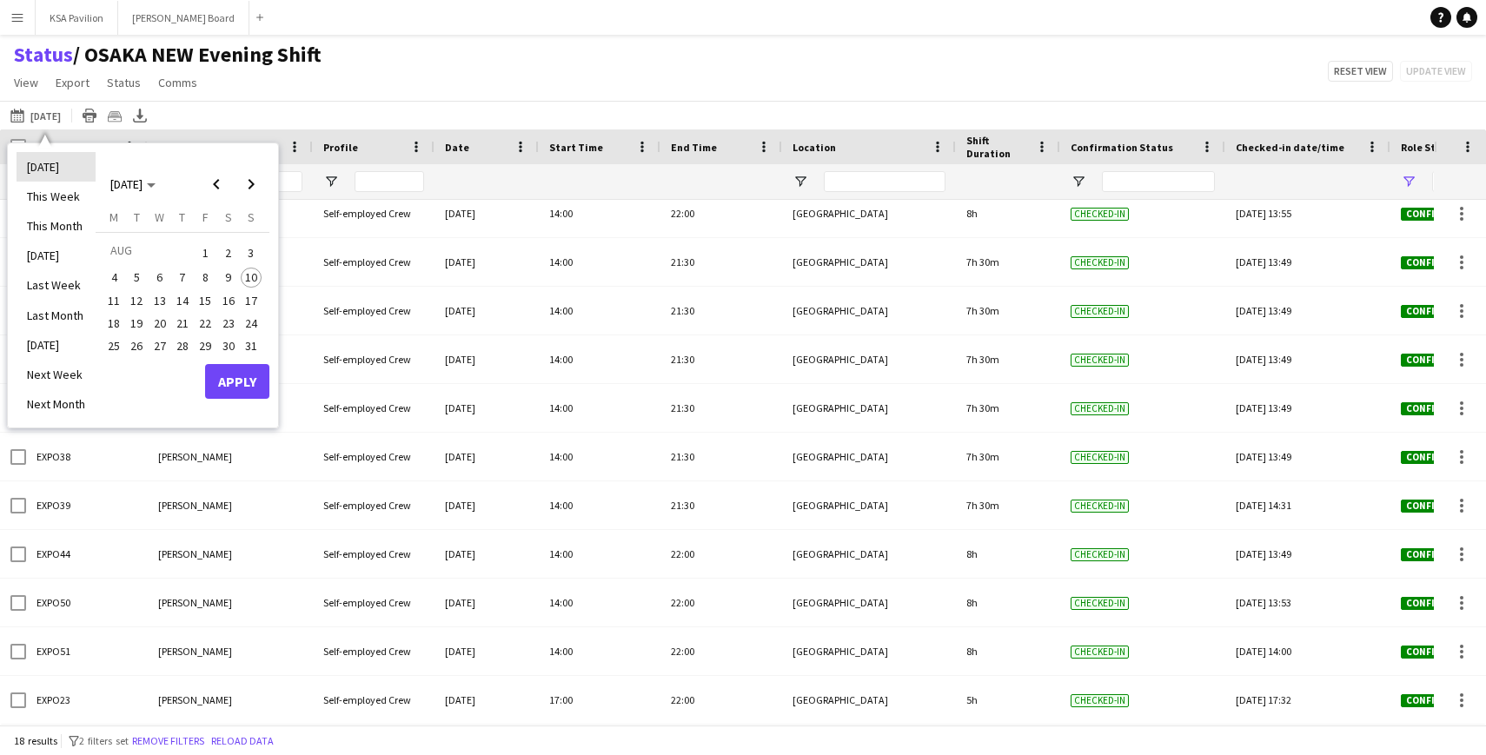
click at [76, 173] on li "[DATE]" at bounding box center [56, 167] width 79 height 30
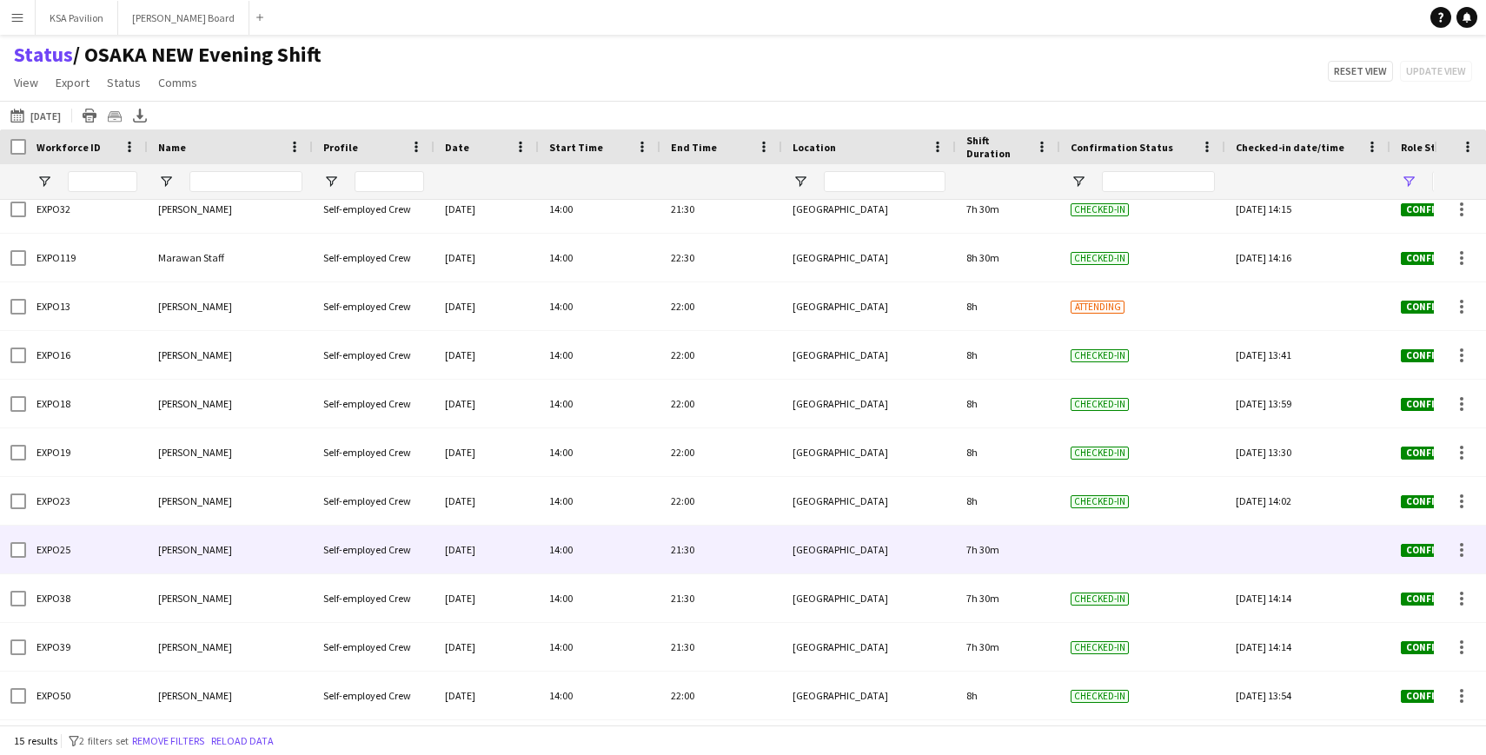
scroll to position [205, 0]
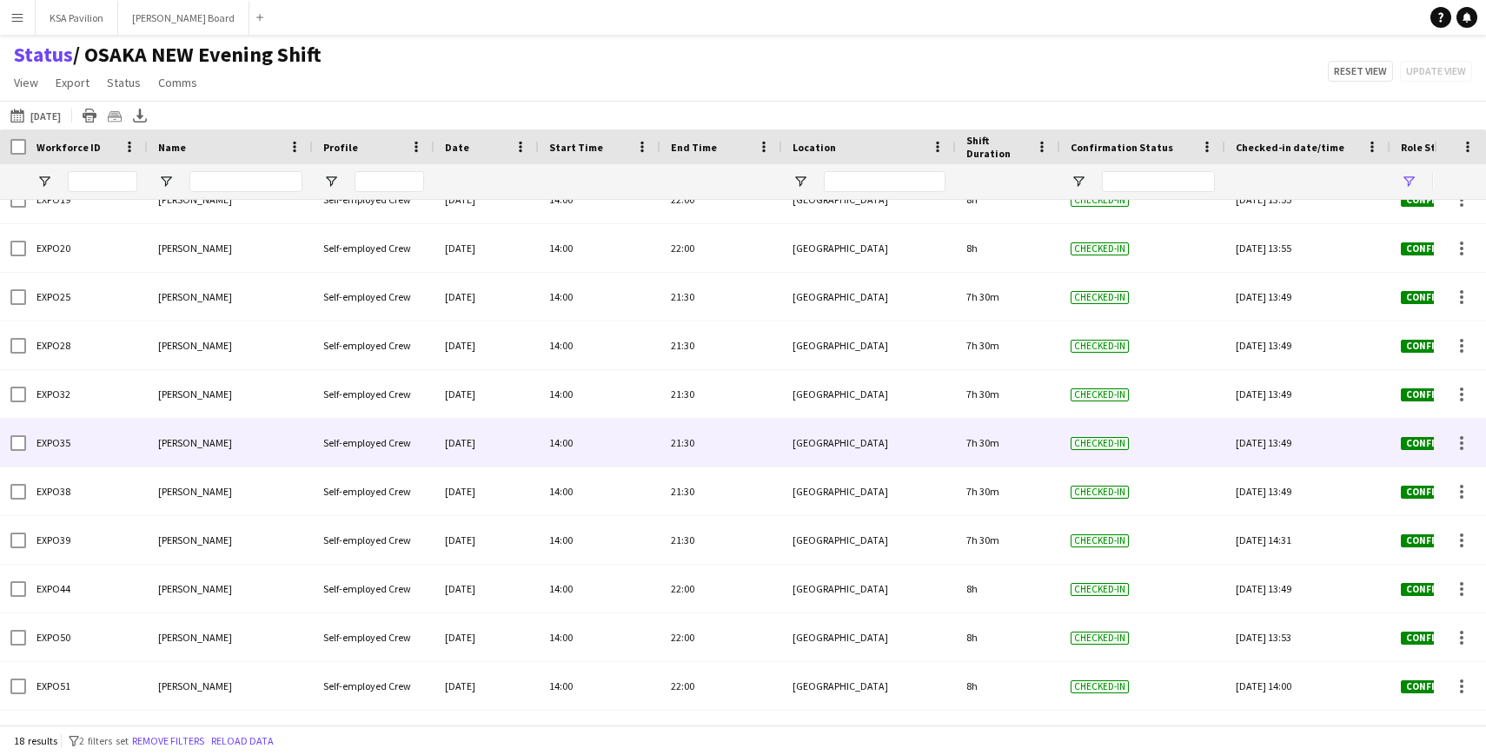
scroll to position [351, 0]
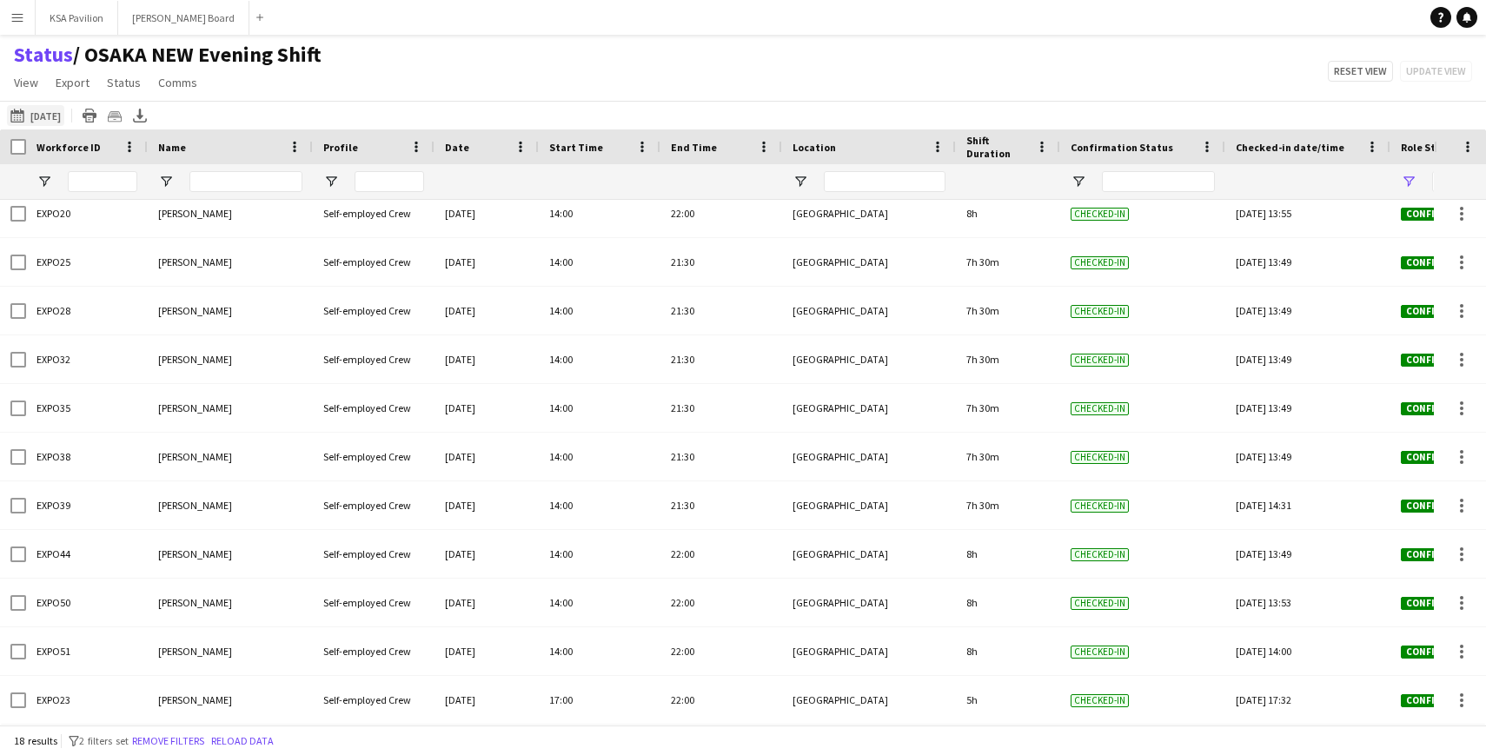
click at [36, 117] on button "This Week [DATE]" at bounding box center [35, 115] width 57 height 21
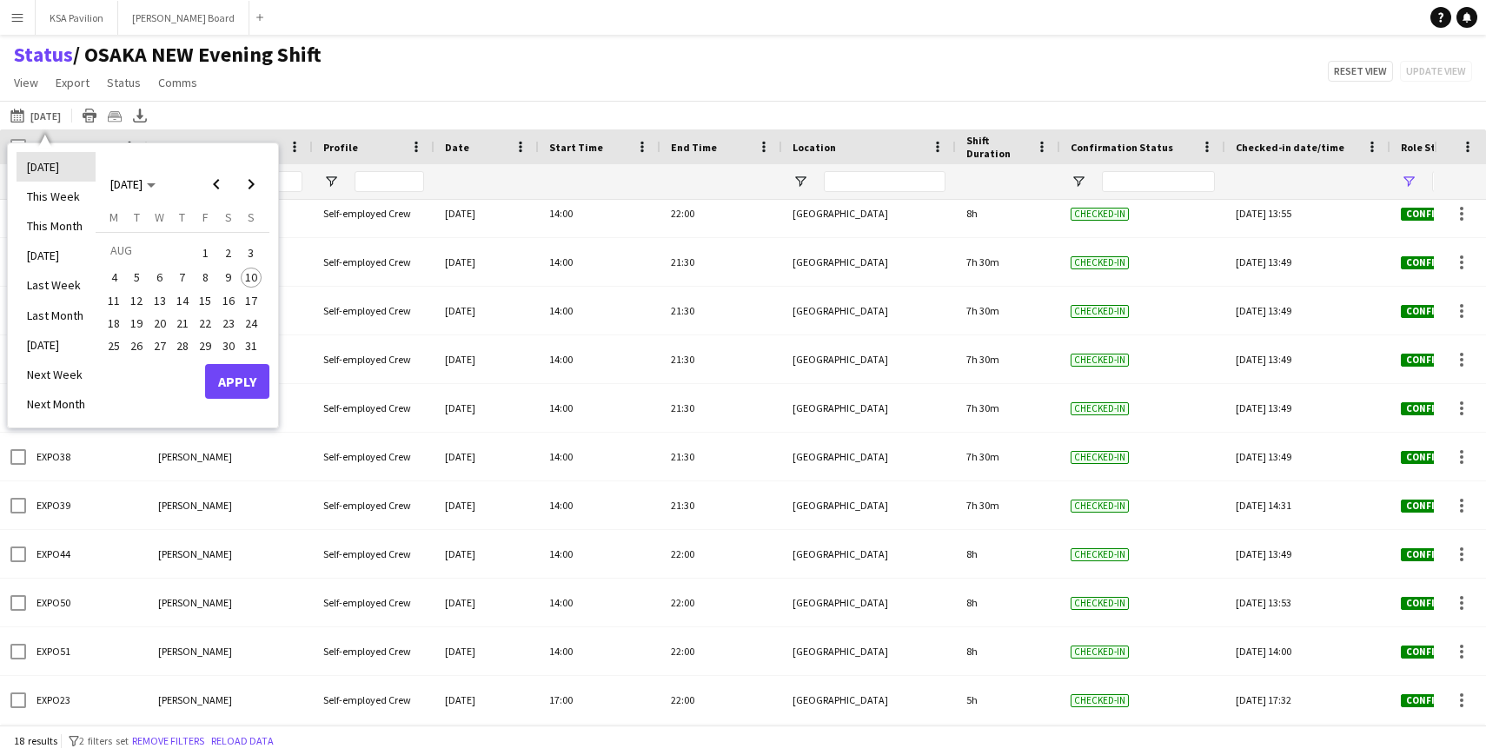
click at [57, 174] on li "[DATE]" at bounding box center [56, 167] width 79 height 30
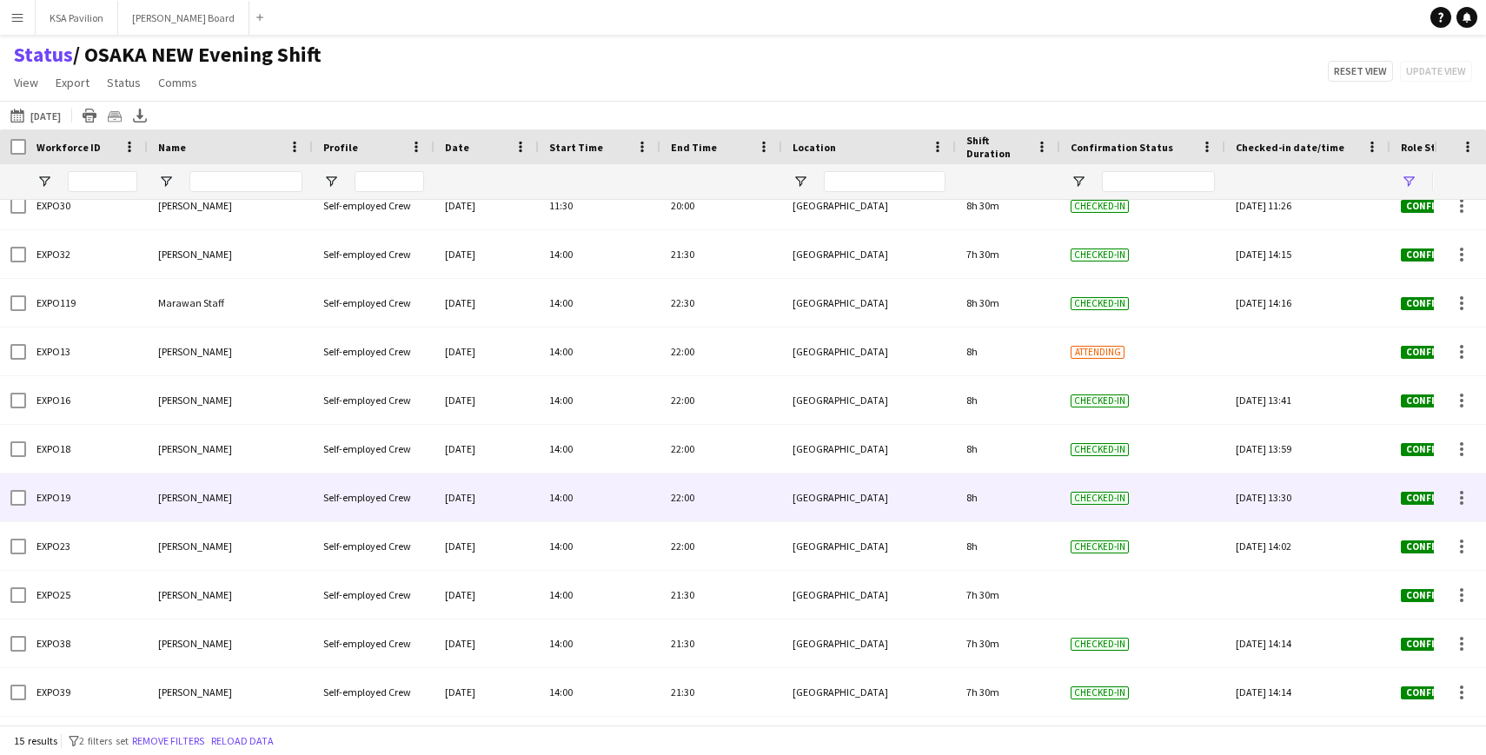
scroll to position [0, 0]
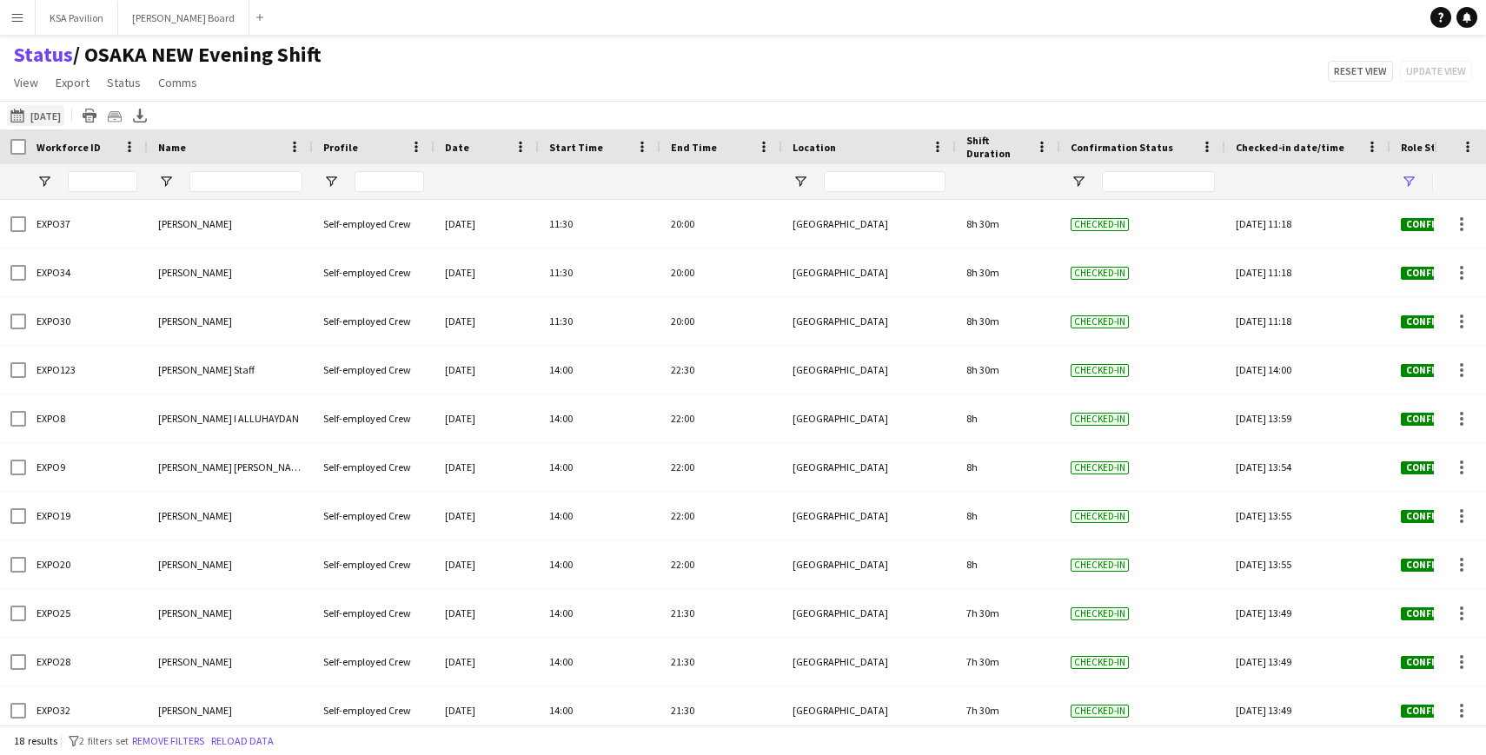
click at [45, 114] on button "This Week [DATE]" at bounding box center [35, 115] width 57 height 21
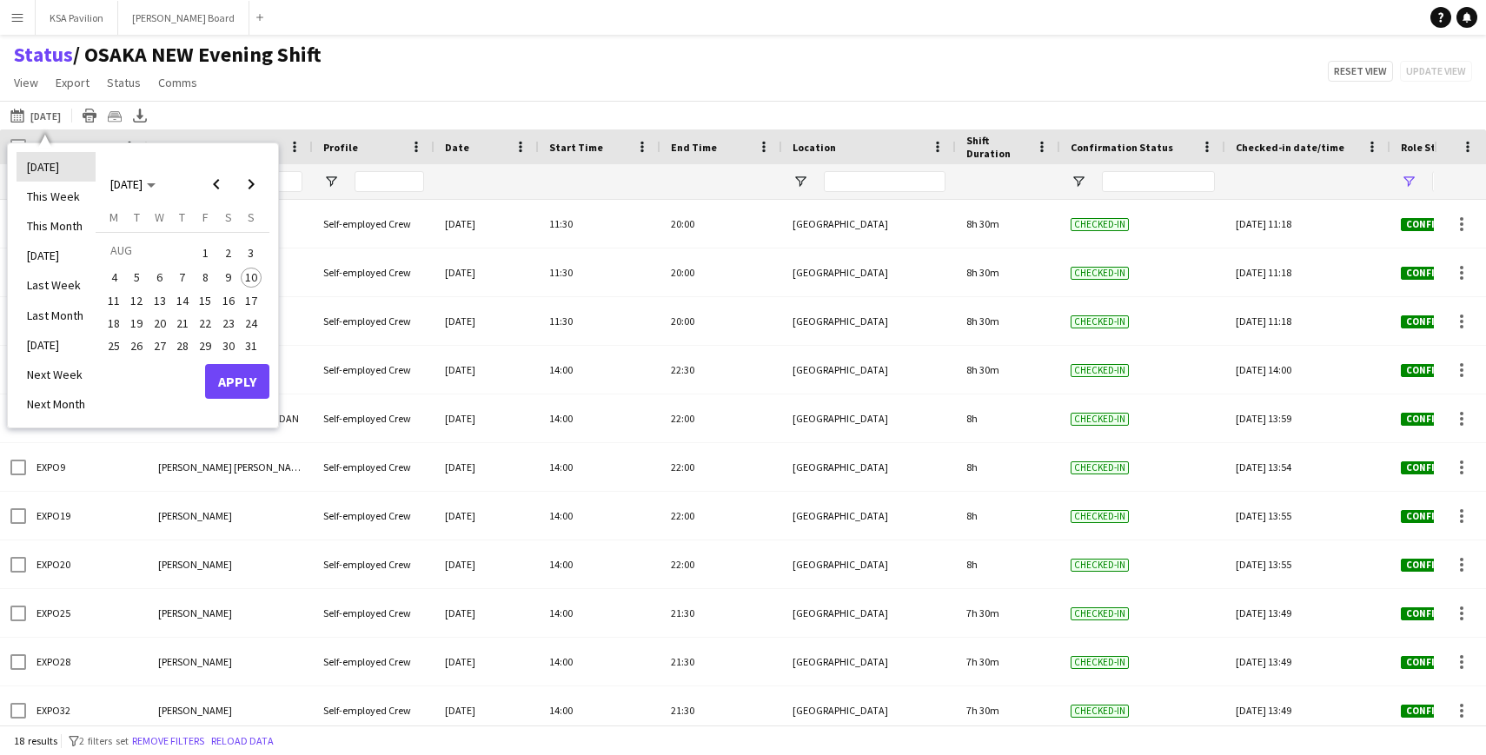
click at [50, 163] on li "[DATE]" at bounding box center [56, 167] width 79 height 30
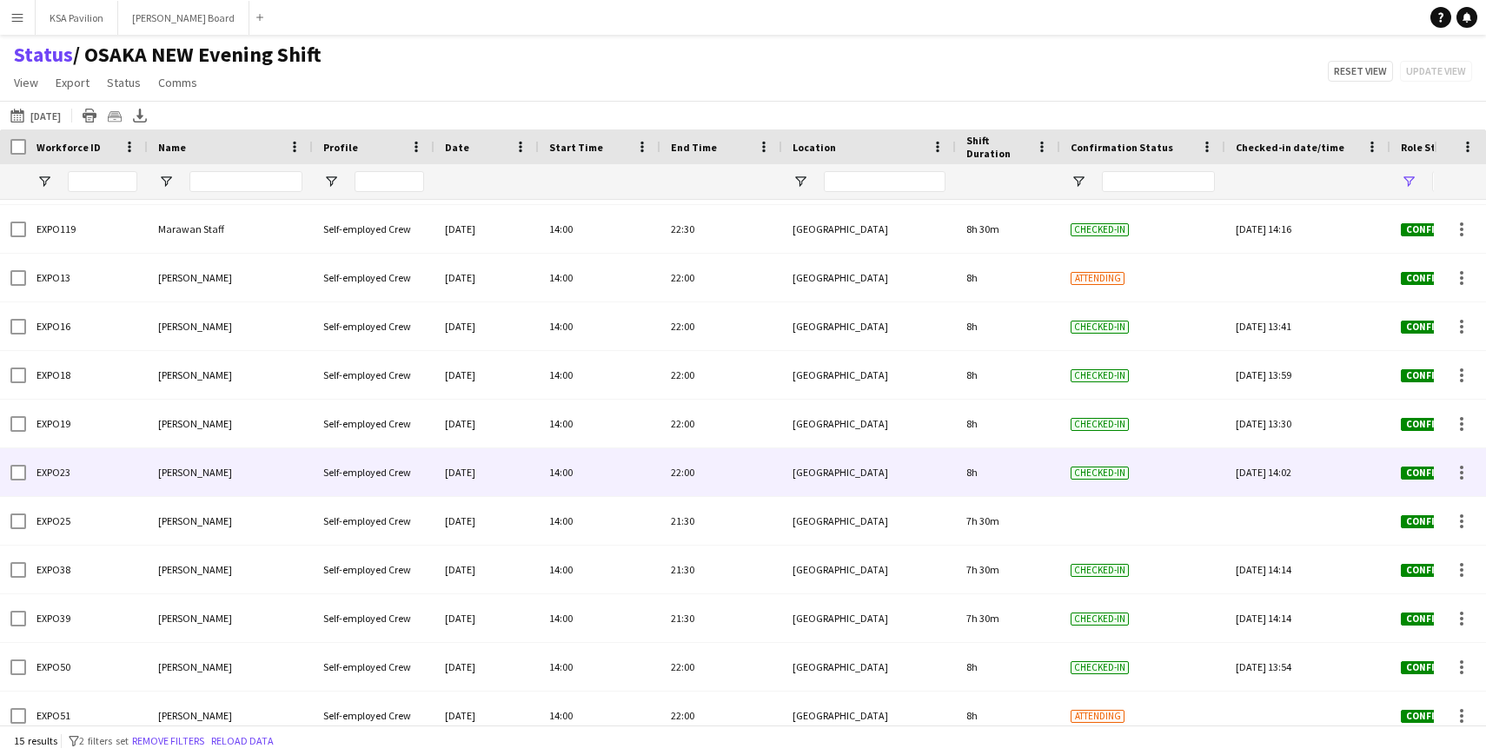
scroll to position [205, 0]
